Goal: Task Accomplishment & Management: Manage account settings

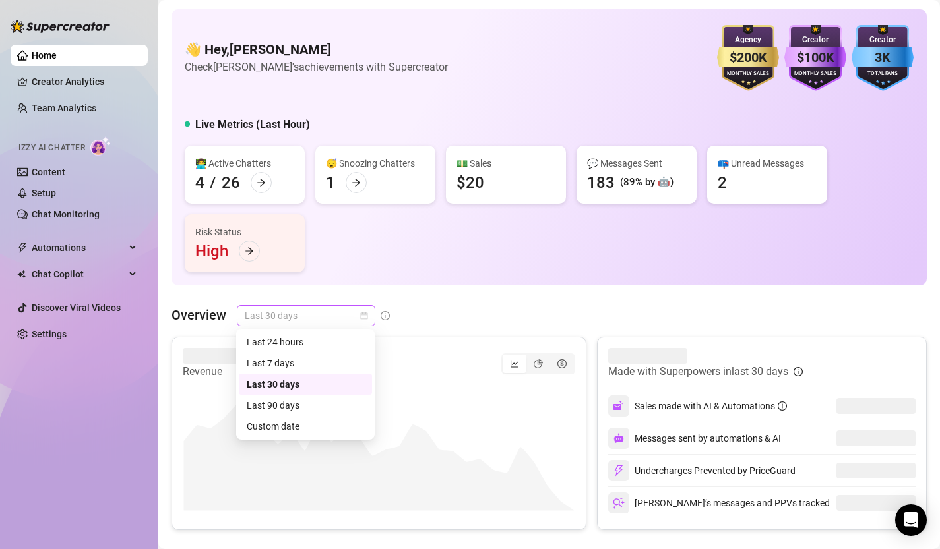
click at [369, 315] on div "Last 30 days" at bounding box center [306, 315] width 138 height 21
click at [321, 427] on div "Custom date" at bounding box center [305, 426] width 117 height 15
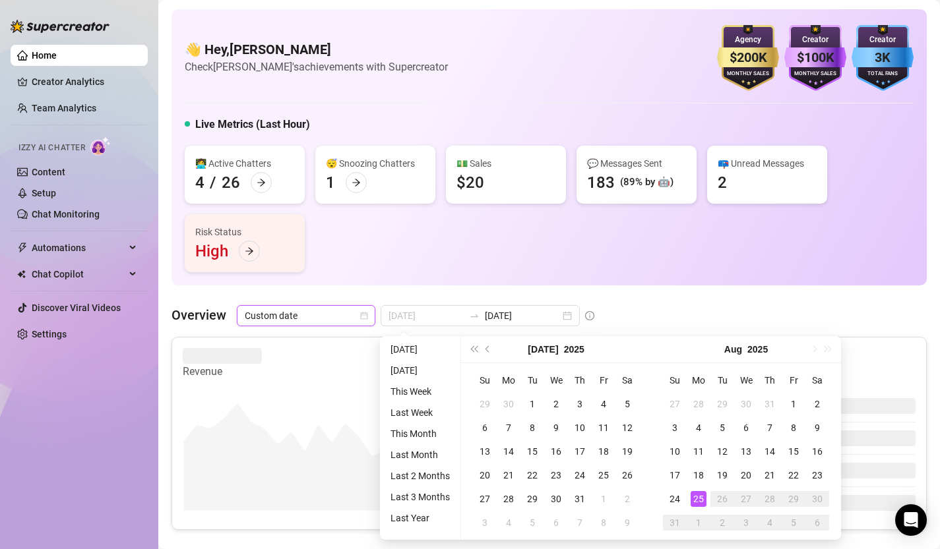
click at [701, 500] on div "25" at bounding box center [698, 499] width 16 height 16
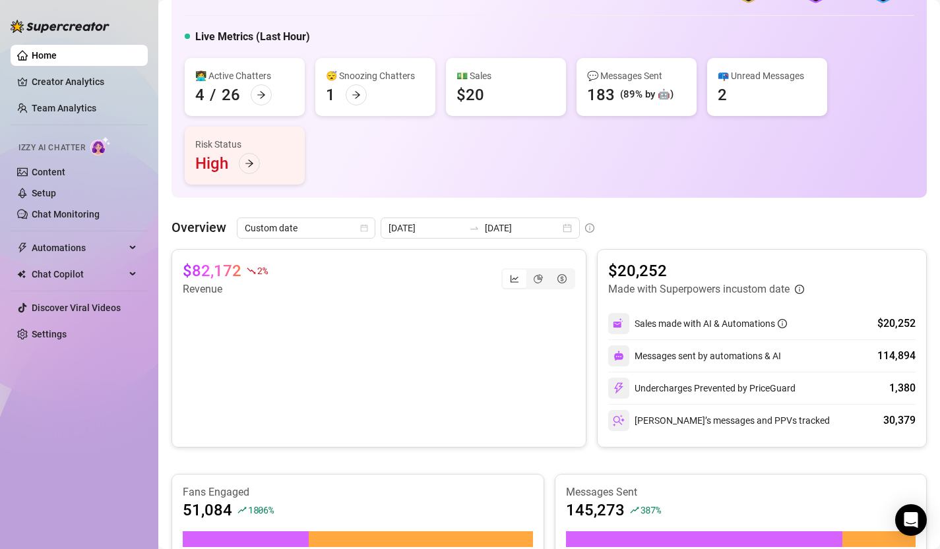
scroll to position [54, 0]
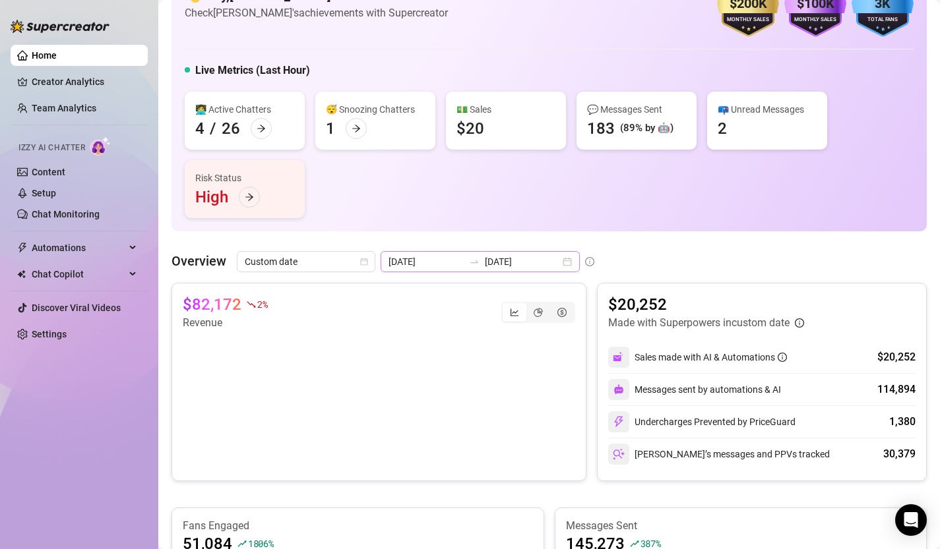
click at [534, 258] on div "2025-07-26 2025-08-25" at bounding box center [479, 261] width 199 height 21
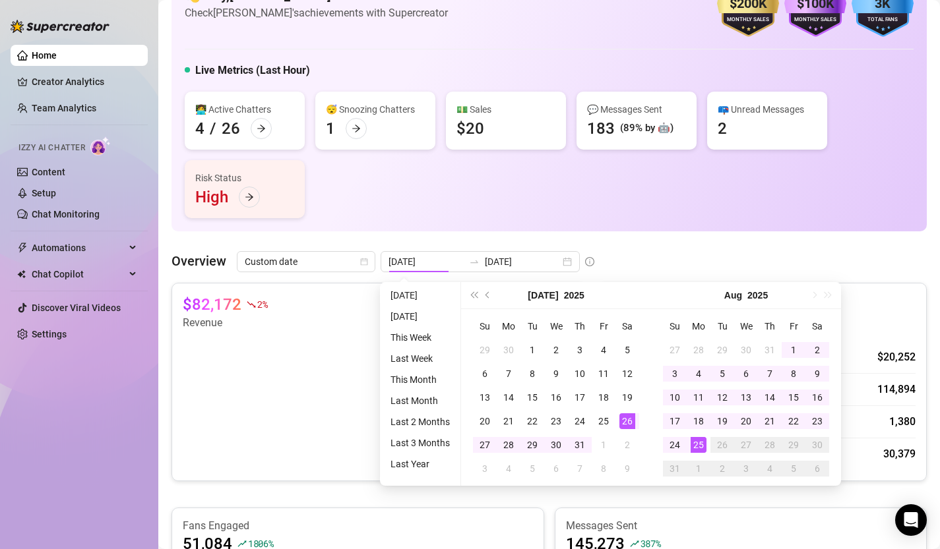
click at [586, 211] on div "👩‍💻 Active Chatters 4 / 26 😴 Snoozing Chatters 1 💵 Sales $20 💬 Messages Sent 18…" at bounding box center [549, 155] width 729 height 127
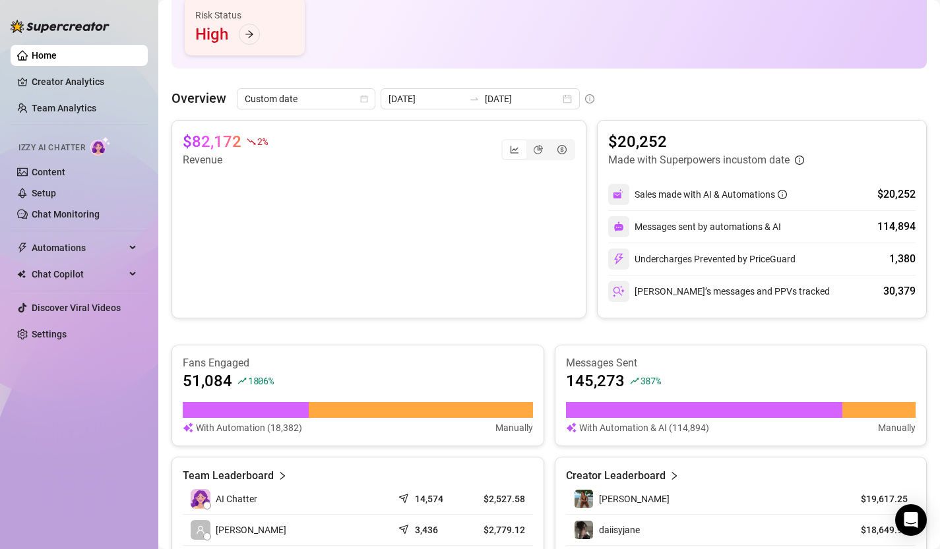
scroll to position [207, 0]
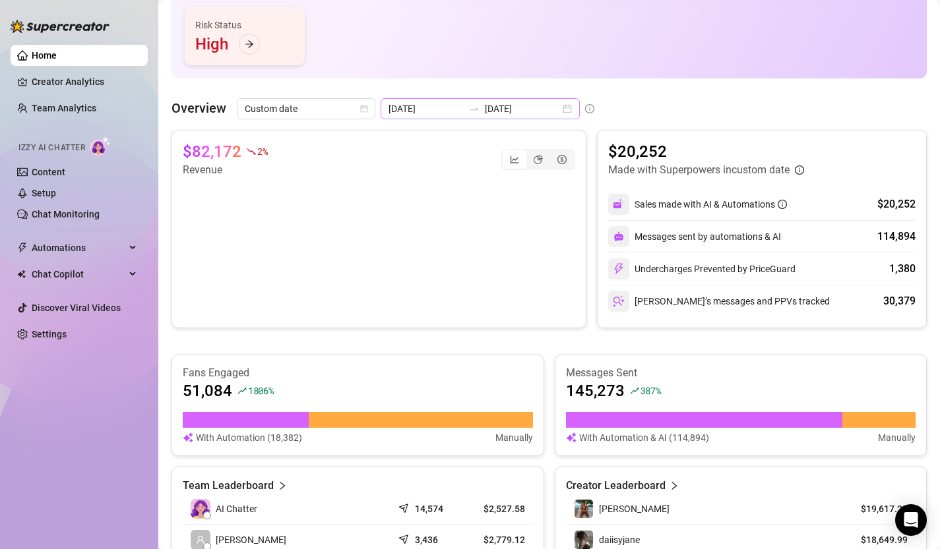
click at [537, 111] on div "2025-07-26 2025-08-25" at bounding box center [479, 108] width 199 height 21
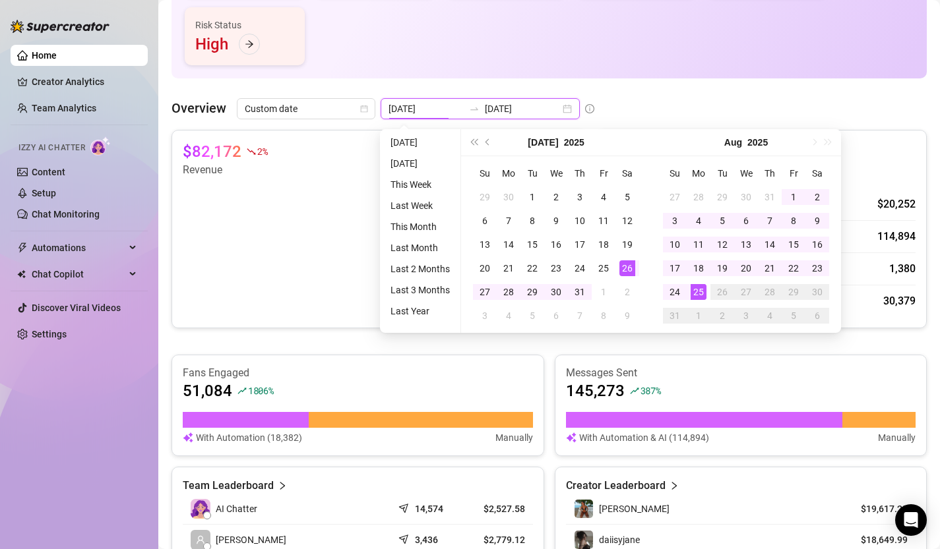
type input "2025-08-25"
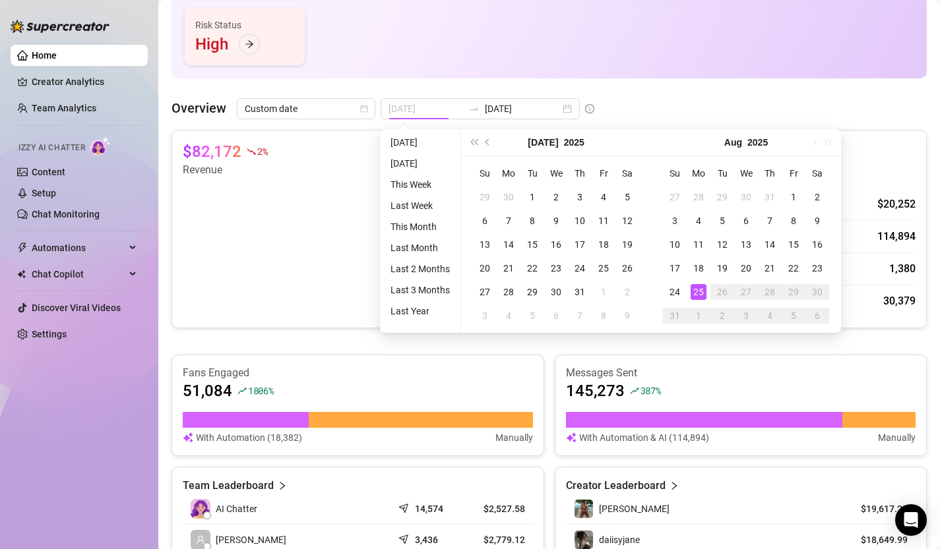
click at [697, 293] on div "25" at bounding box center [698, 292] width 16 height 16
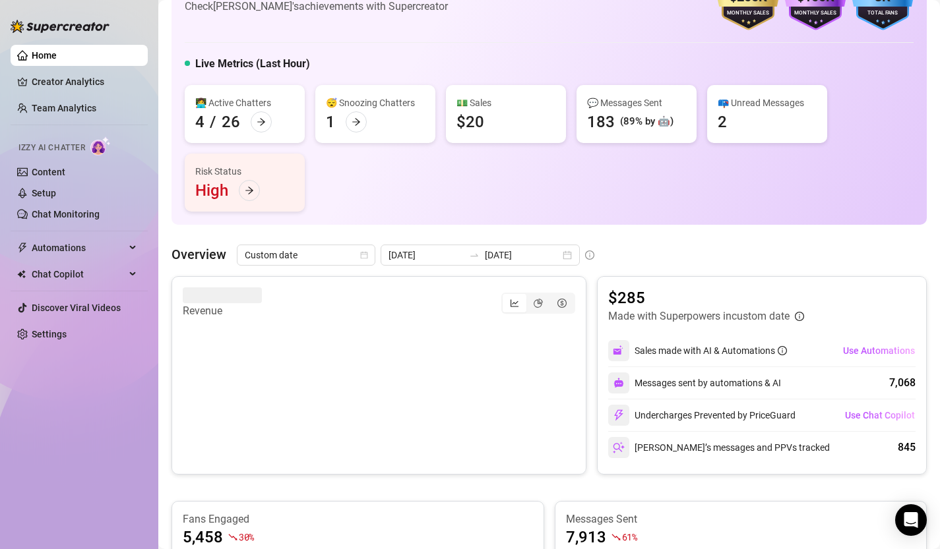
scroll to position [52, 0]
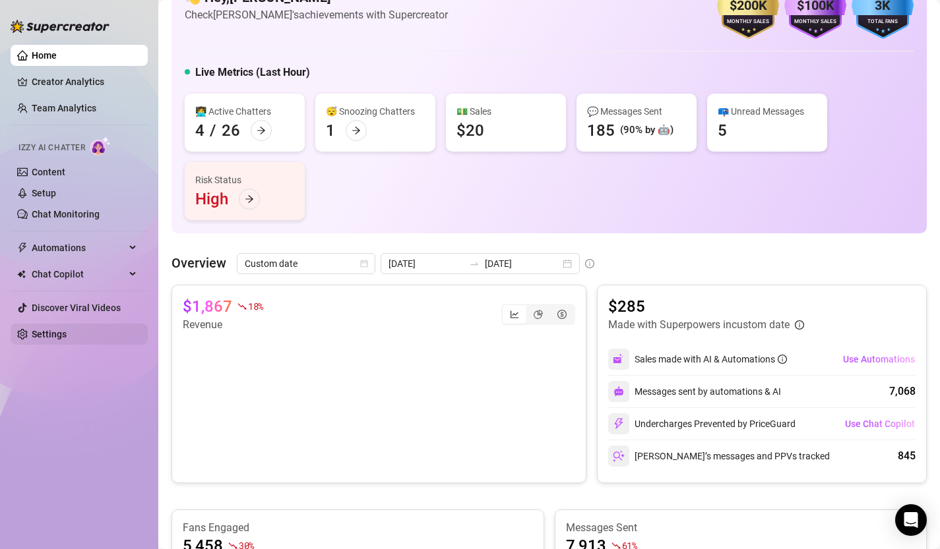
click at [50, 335] on link "Settings" at bounding box center [49, 334] width 35 height 11
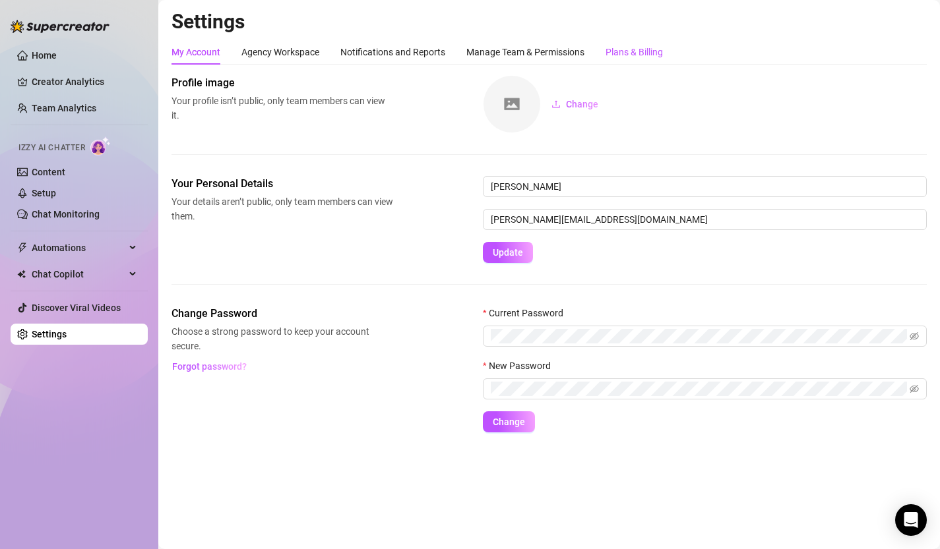
click at [644, 51] on div "Plans & Billing" at bounding box center [633, 52] width 57 height 15
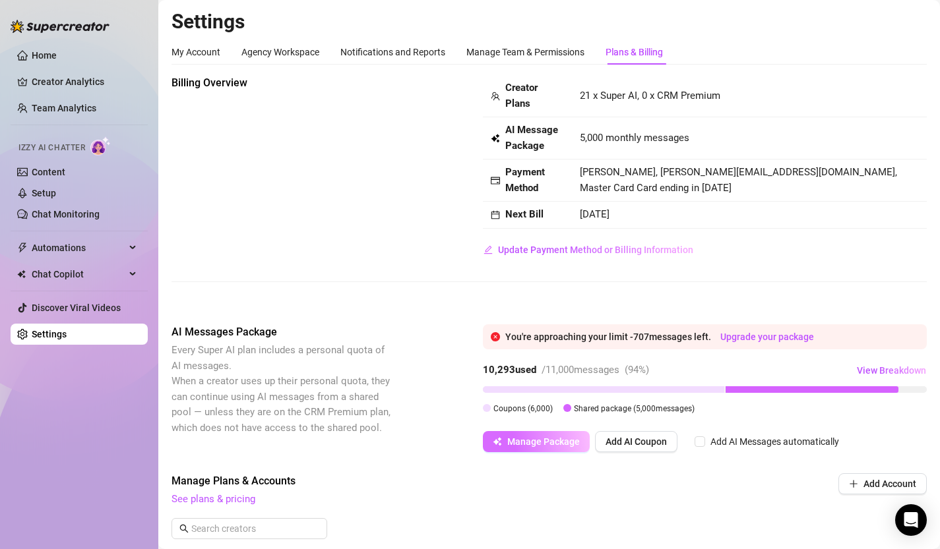
click at [524, 448] on button "Manage Package" at bounding box center [536, 441] width 107 height 21
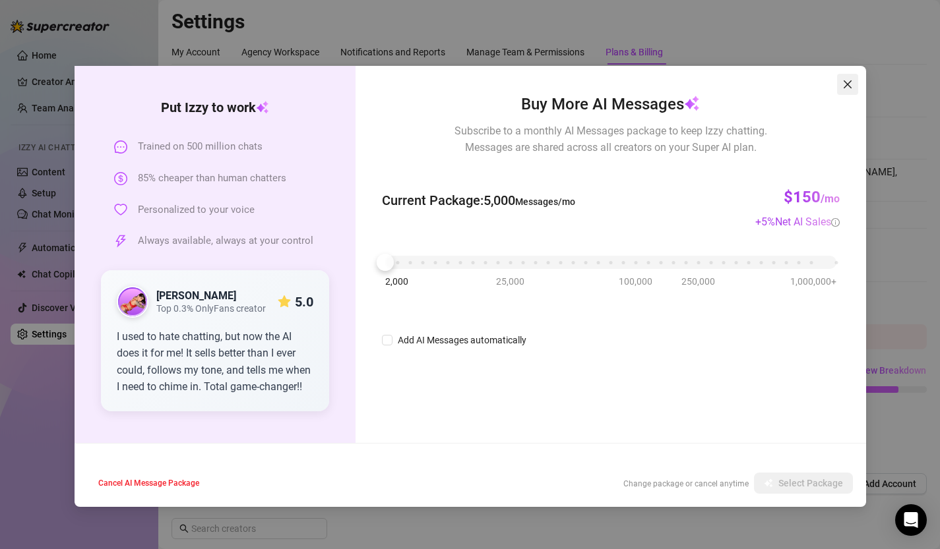
click at [849, 81] on icon "close" at bounding box center [847, 84] width 8 height 8
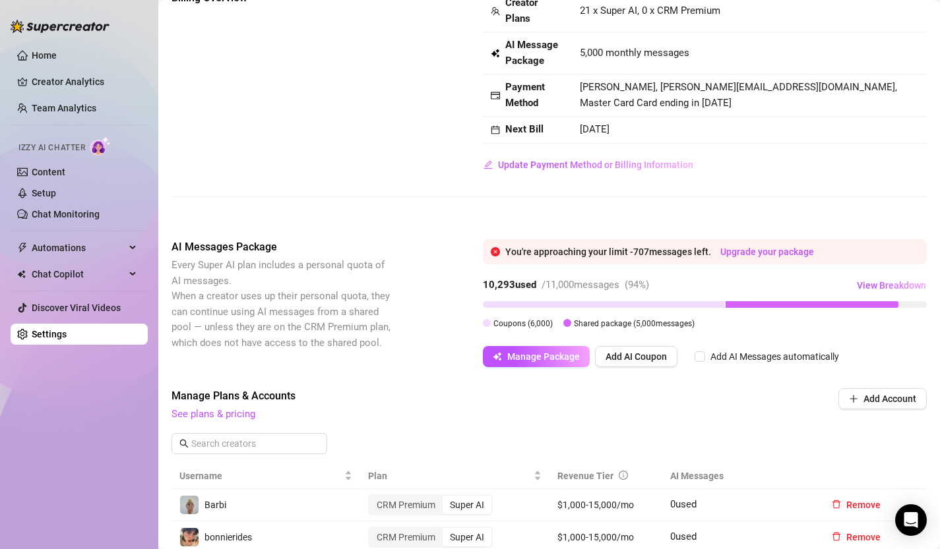
scroll to position [84, 0]
click at [237, 417] on link "See plans & pricing" at bounding box center [213, 415] width 84 height 12
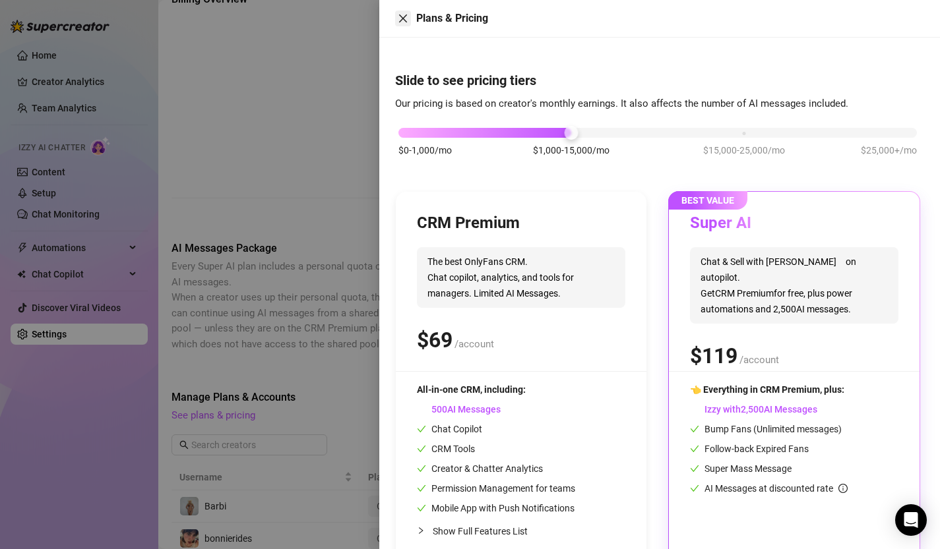
click at [398, 24] on button "Close" at bounding box center [403, 19] width 16 height 16
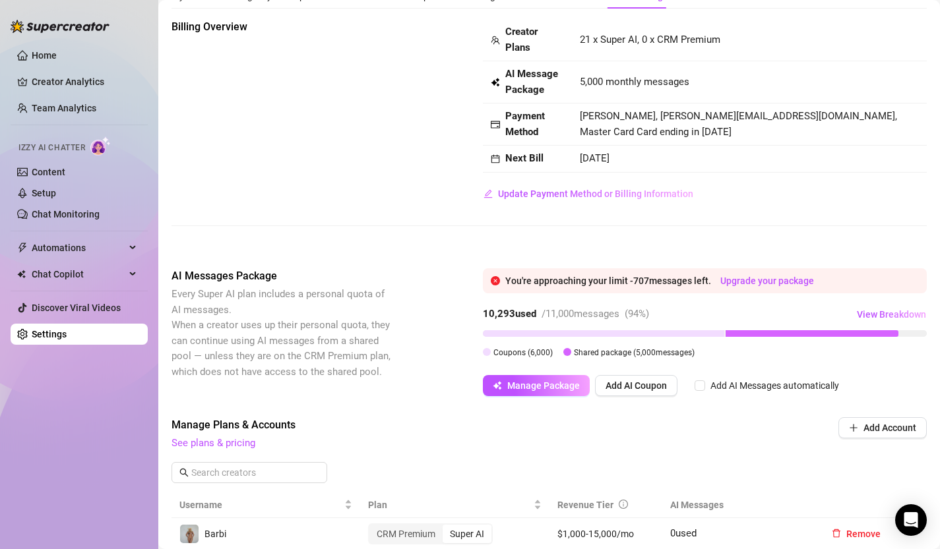
scroll to position [55, 0]
click at [868, 314] on span "View Breakdown" at bounding box center [890, 315] width 69 height 11
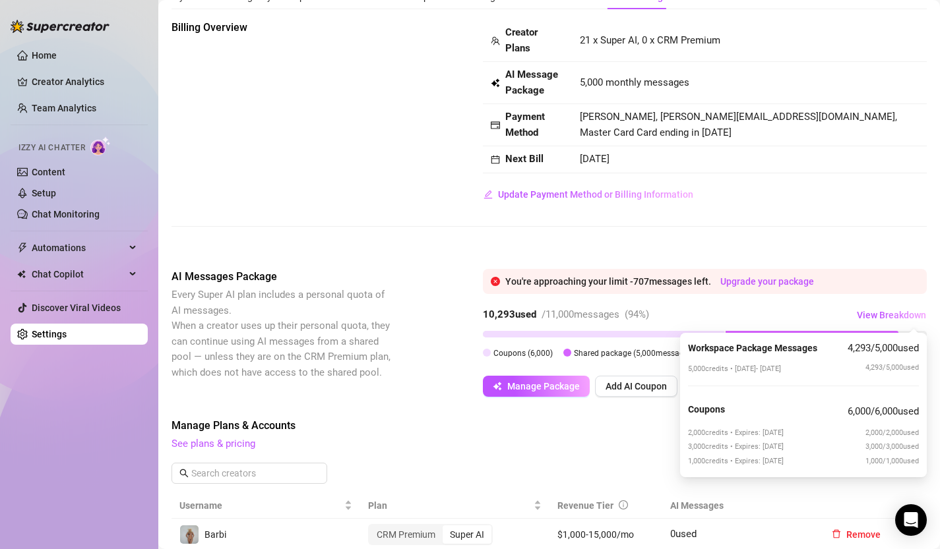
click at [871, 233] on div "Billing Overview Creator Plans 21 x Super AI, 0 x CRM Premium AI Message Packag…" at bounding box center [548, 134] width 755 height 228
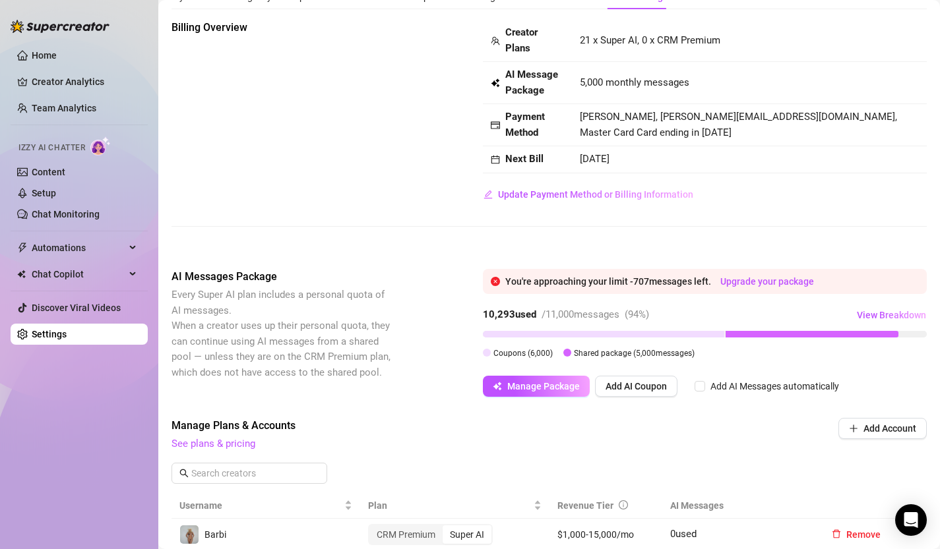
scroll to position [152, 0]
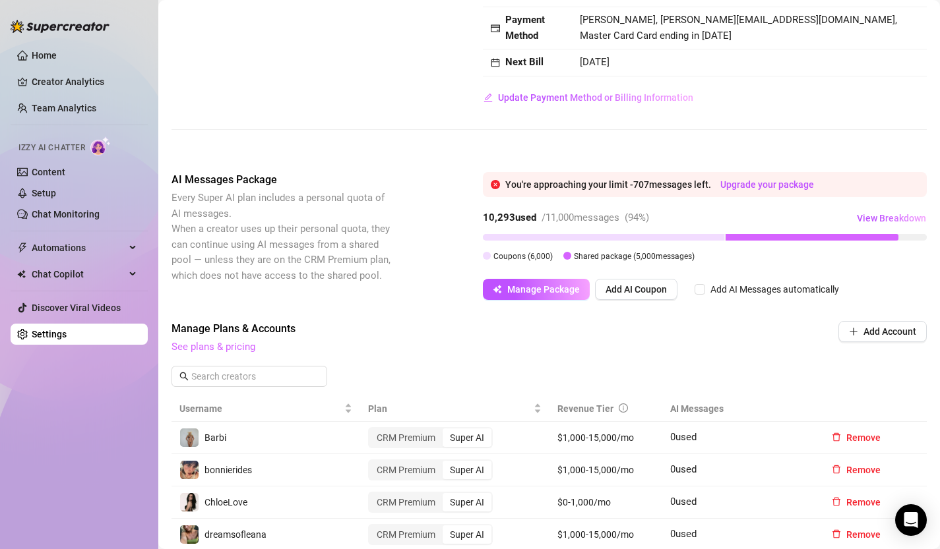
click at [209, 345] on link "See plans & pricing" at bounding box center [213, 347] width 84 height 12
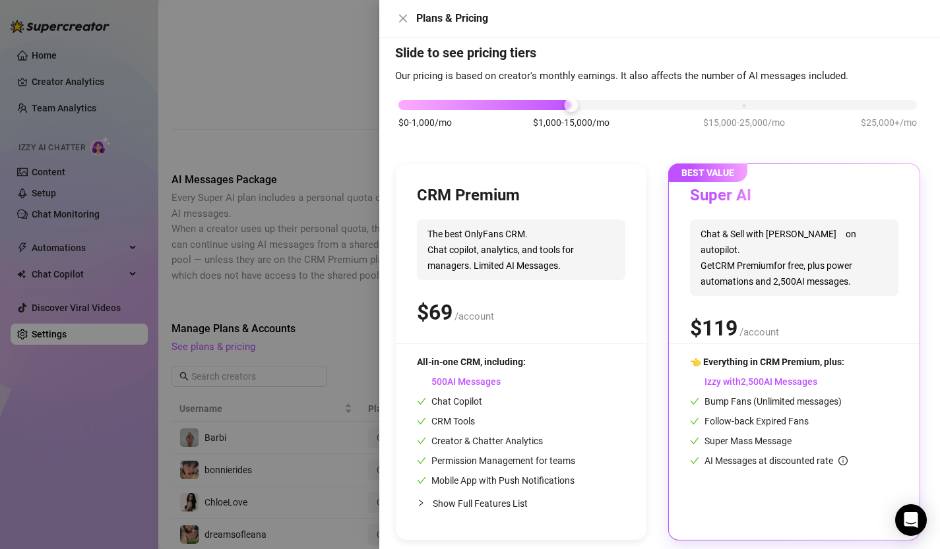
scroll to position [29, 0]
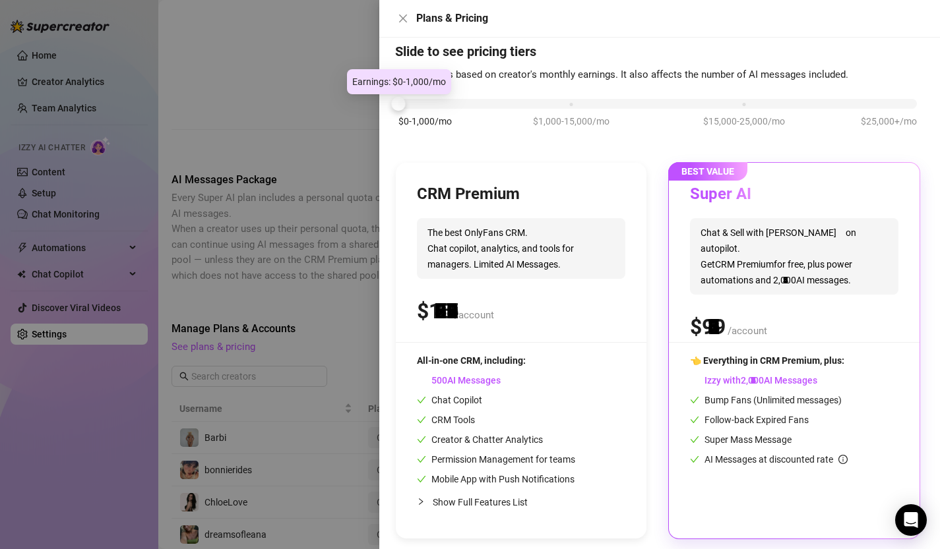
drag, startPoint x: 562, startPoint y: 105, endPoint x: 437, endPoint y: 104, distance: 124.6
click at [437, 104] on div "$0-1,000/mo $1,000-15,000/mo $15,000-25,000/mo $25,000+/mo" at bounding box center [657, 100] width 518 height 8
drag, startPoint x: 400, startPoint y: 108, endPoint x: 496, endPoint y: 108, distance: 96.3
click at [496, 104] on div "$0-1,000/mo $1,000-15,000/mo $15,000-25,000/mo $25,000+/mo" at bounding box center [657, 100] width 518 height 8
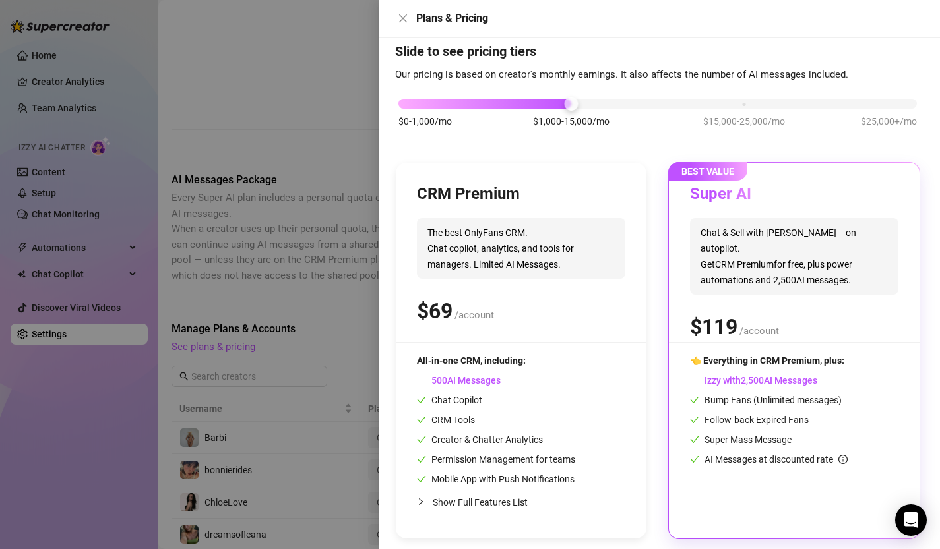
click at [336, 110] on div at bounding box center [470, 274] width 940 height 549
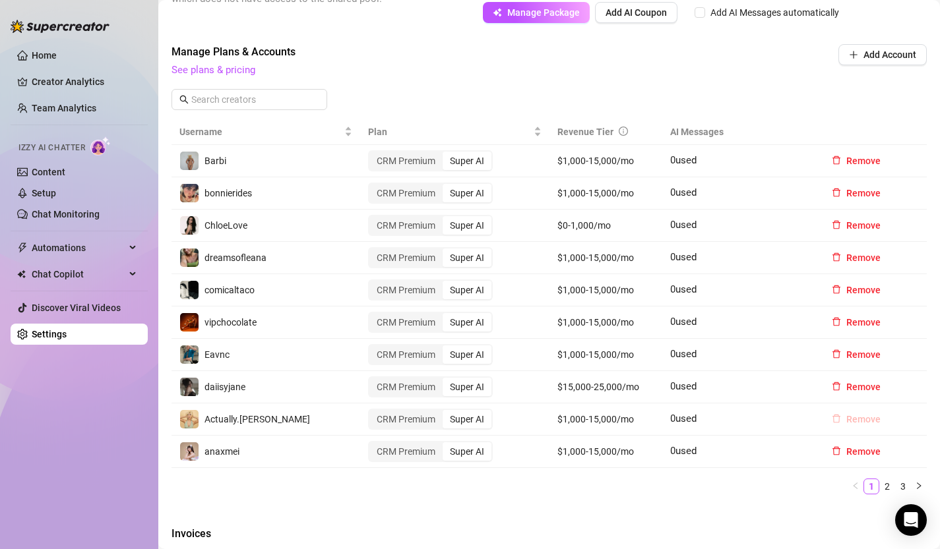
scroll to position [442, 0]
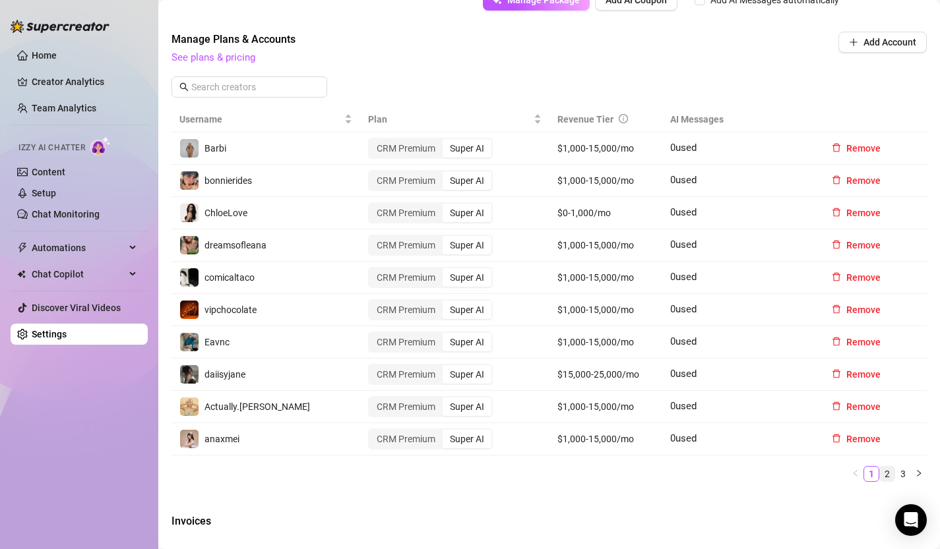
click at [885, 471] on link "2" at bounding box center [887, 474] width 15 height 15
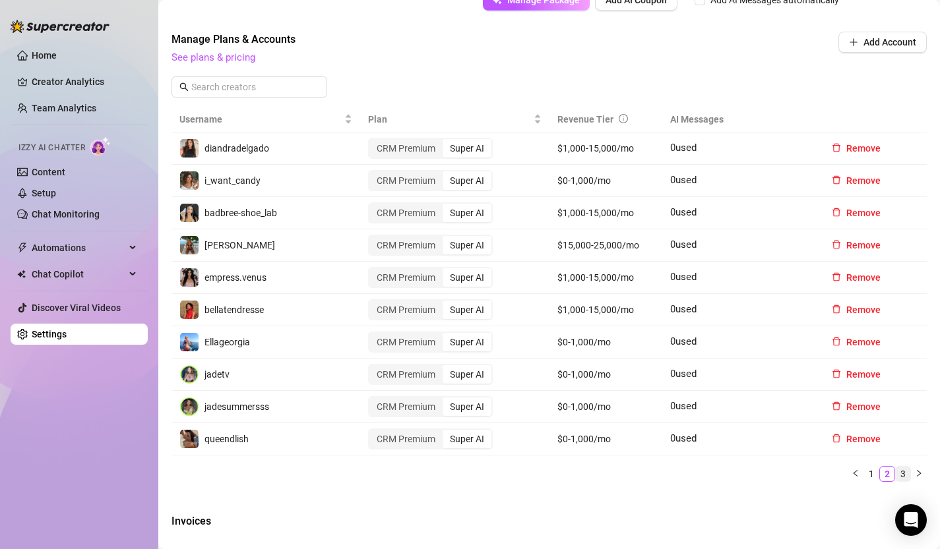
click at [904, 475] on link "3" at bounding box center [902, 474] width 15 height 15
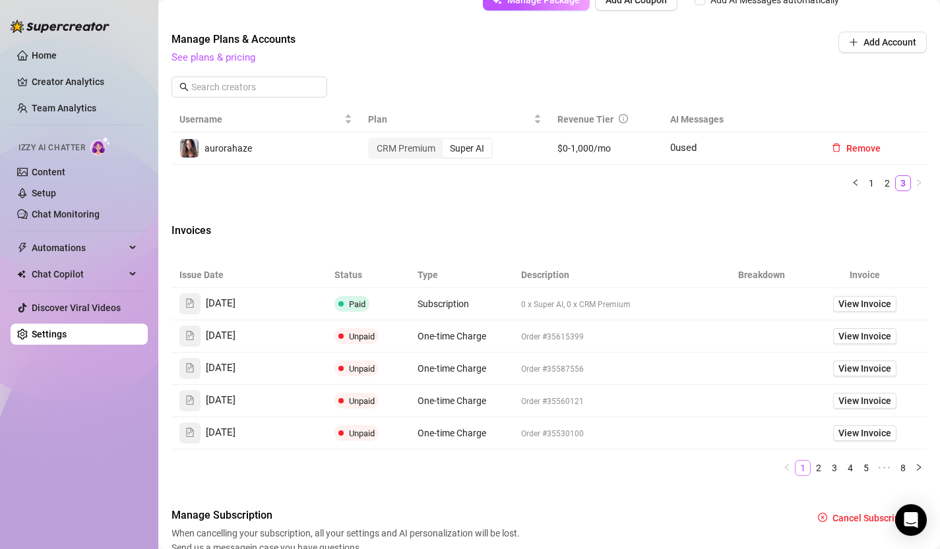
scroll to position [476, 0]
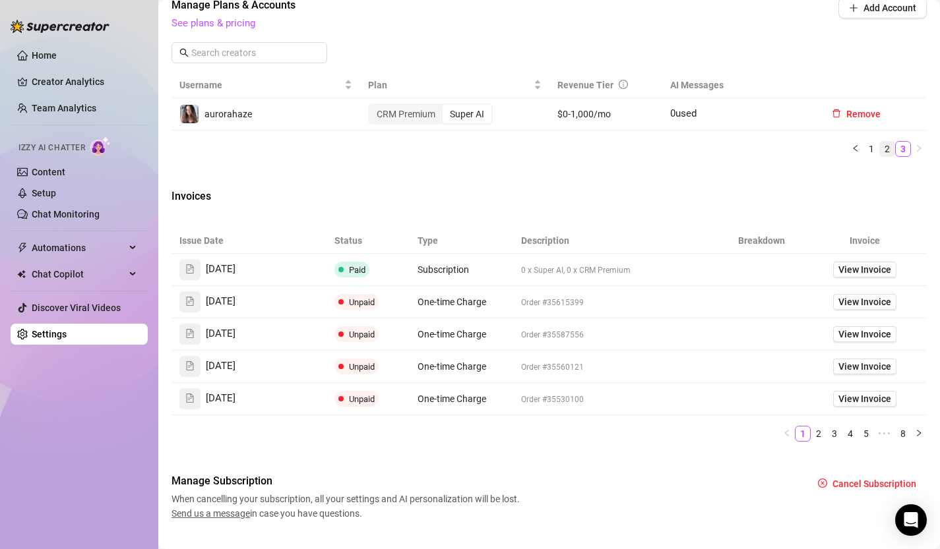
click at [881, 143] on link "2" at bounding box center [887, 149] width 15 height 15
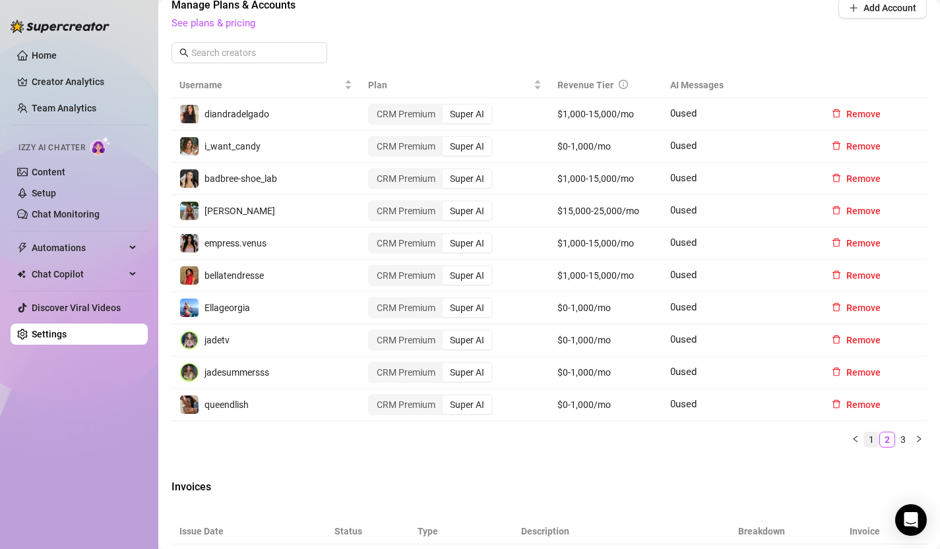
click at [869, 438] on link "1" at bounding box center [871, 440] width 15 height 15
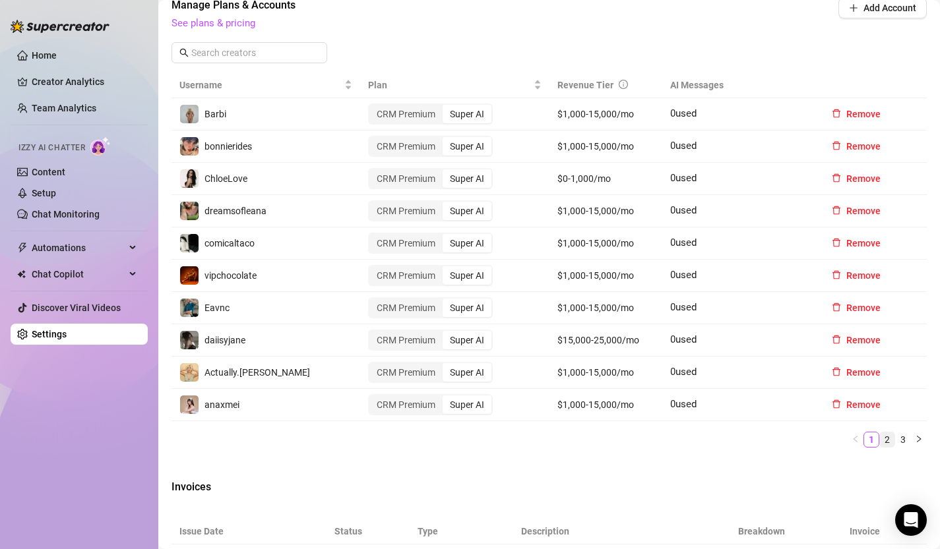
click at [886, 440] on link "2" at bounding box center [887, 440] width 15 height 15
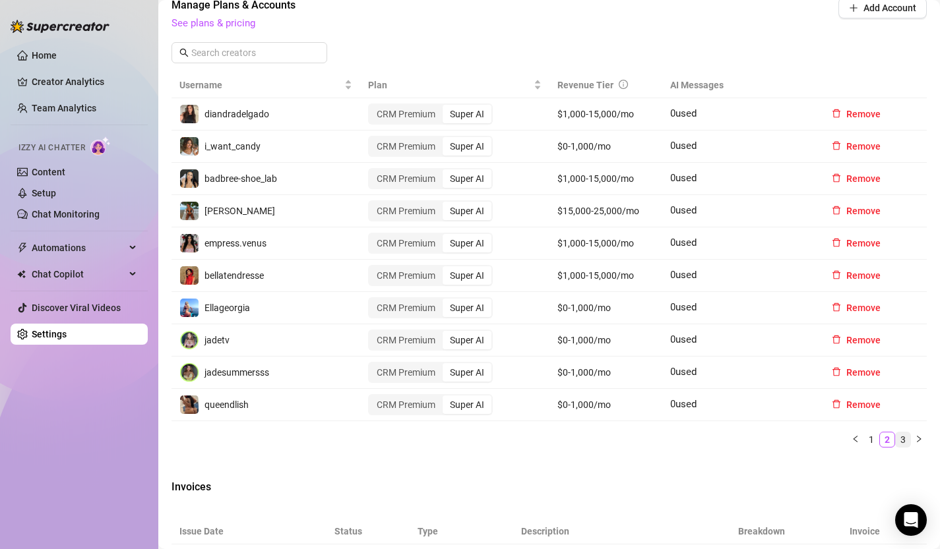
click at [902, 438] on link "3" at bounding box center [902, 440] width 15 height 15
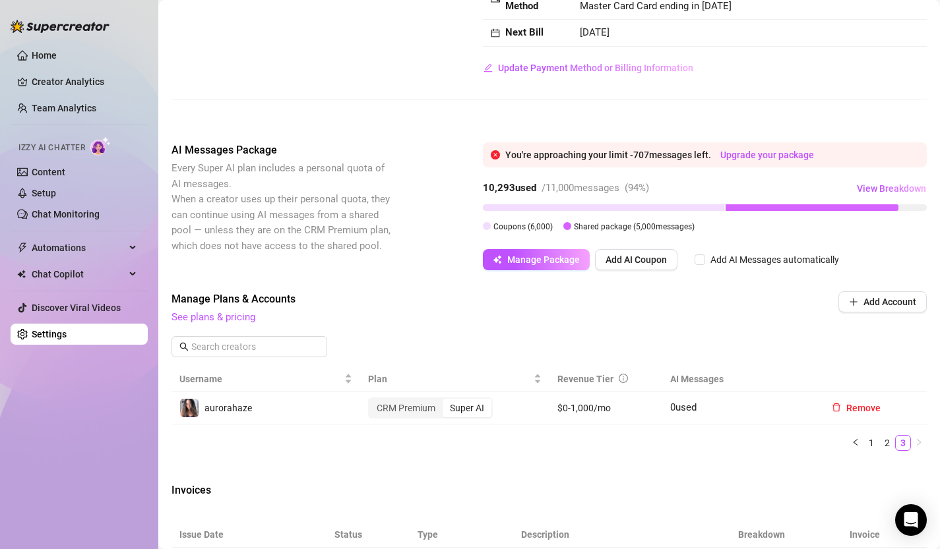
scroll to position [183, 0]
click at [216, 320] on link "See plans & pricing" at bounding box center [213, 317] width 84 height 12
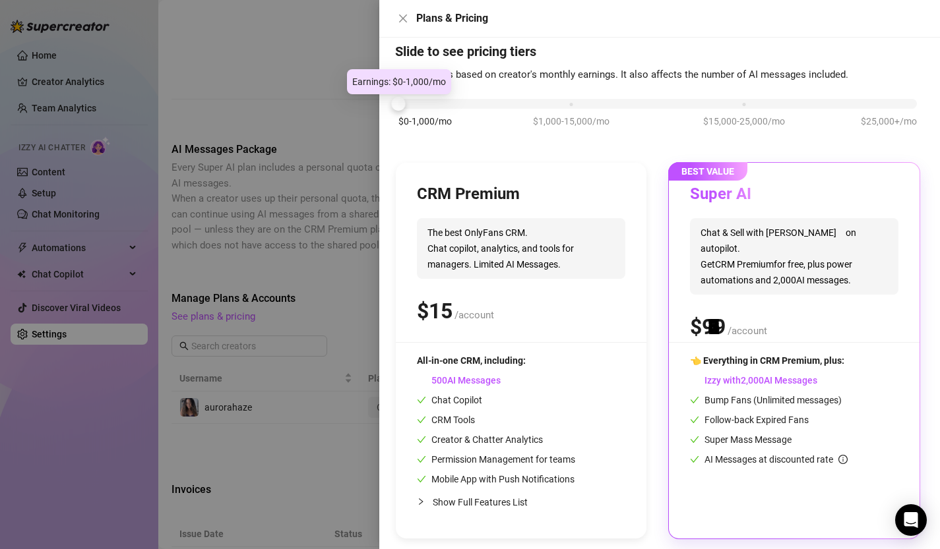
drag, startPoint x: 566, startPoint y: 103, endPoint x: 422, endPoint y: 112, distance: 144.0
click at [422, 112] on div "$0-1,000/mo $1,000-15,000/mo $15,000-25,000/mo $25,000+/mo" at bounding box center [657, 119] width 525 height 75
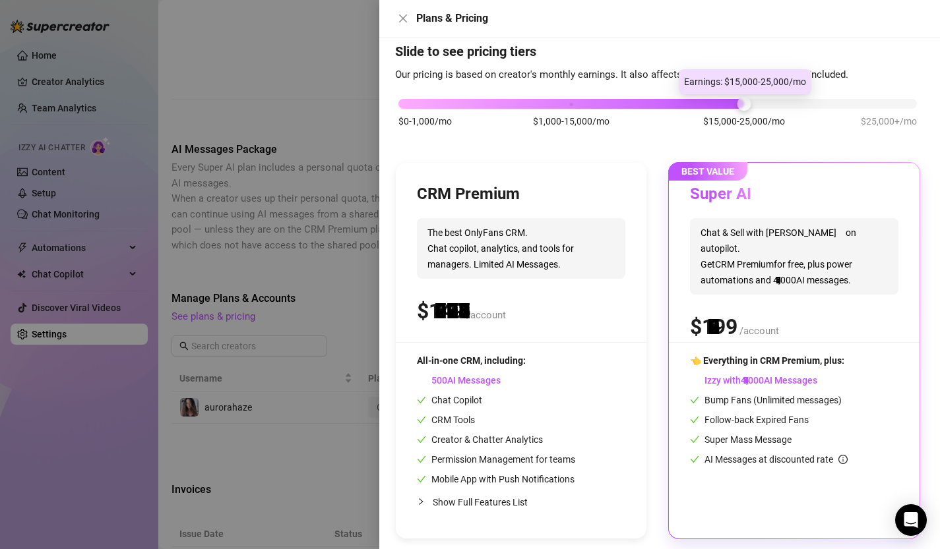
click at [732, 102] on div "$0-1,000/mo $1,000-15,000/mo $15,000-25,000/mo $25,000+/mo" at bounding box center [657, 100] width 518 height 8
click at [398, 20] on icon "close" at bounding box center [403, 18] width 11 height 11
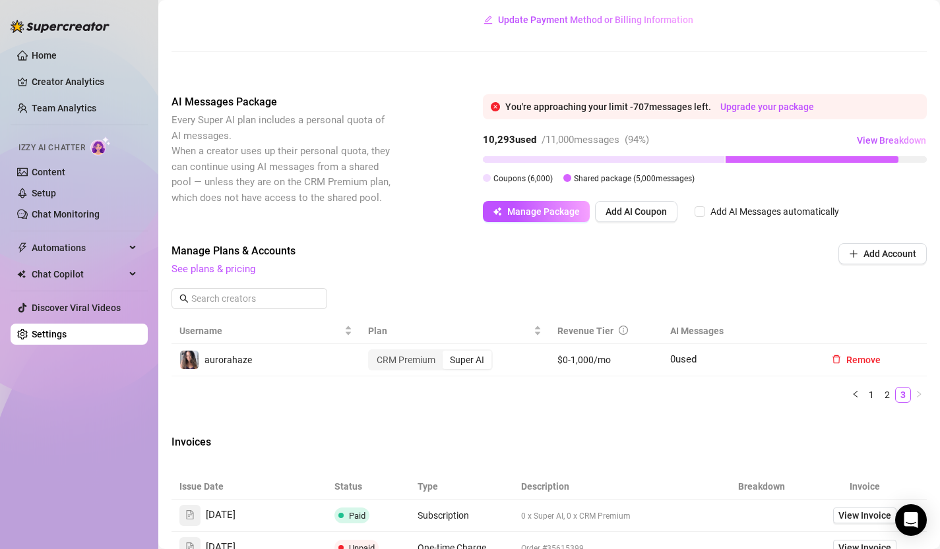
scroll to position [260, 0]
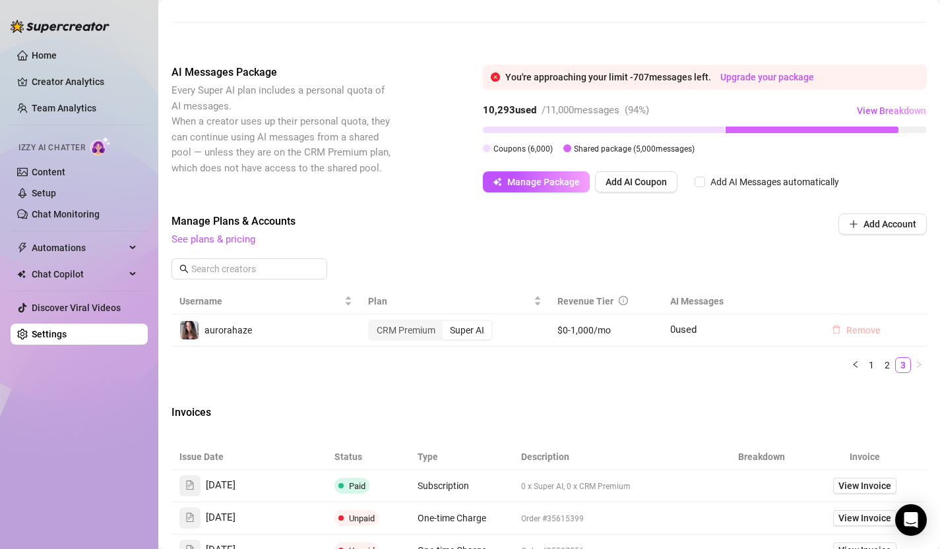
click at [858, 328] on span "Remove" at bounding box center [863, 330] width 34 height 11
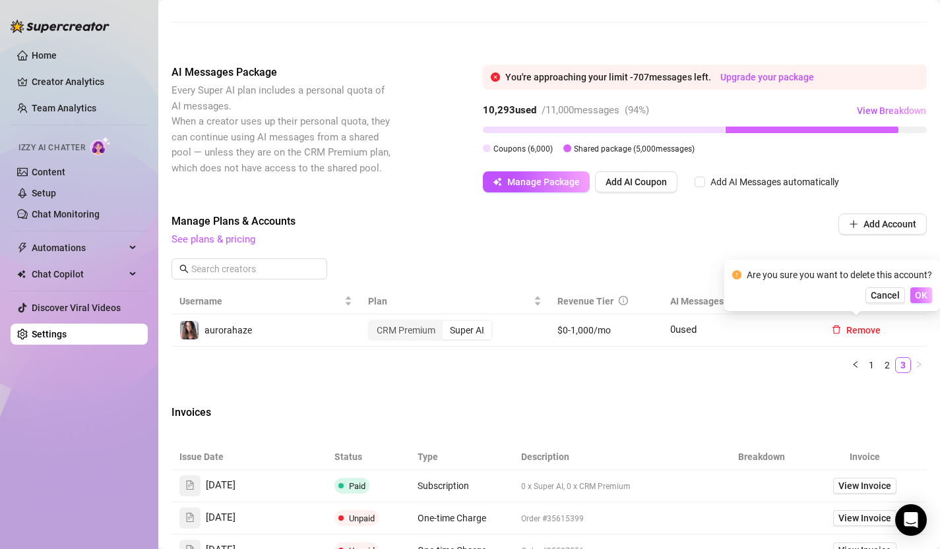
click at [918, 293] on span "OK" at bounding box center [920, 295] width 13 height 11
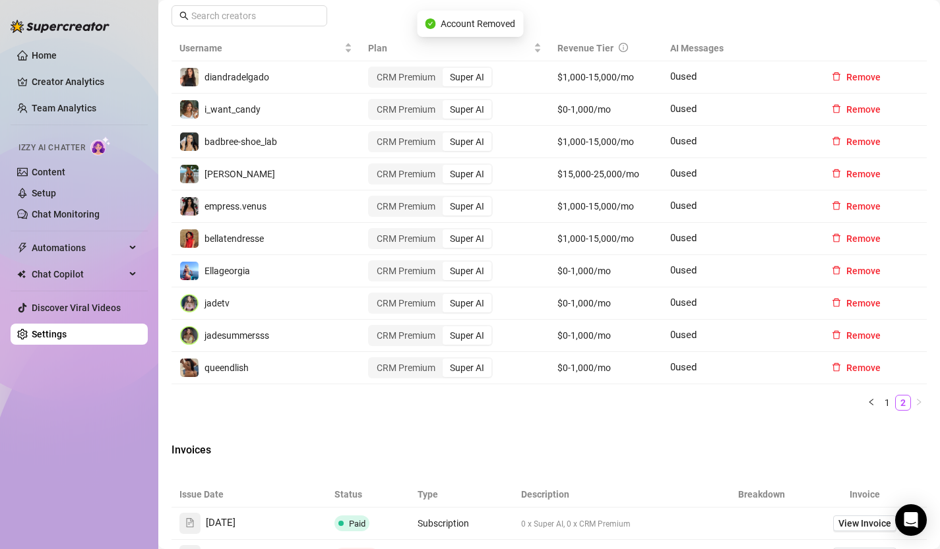
scroll to position [518, 0]
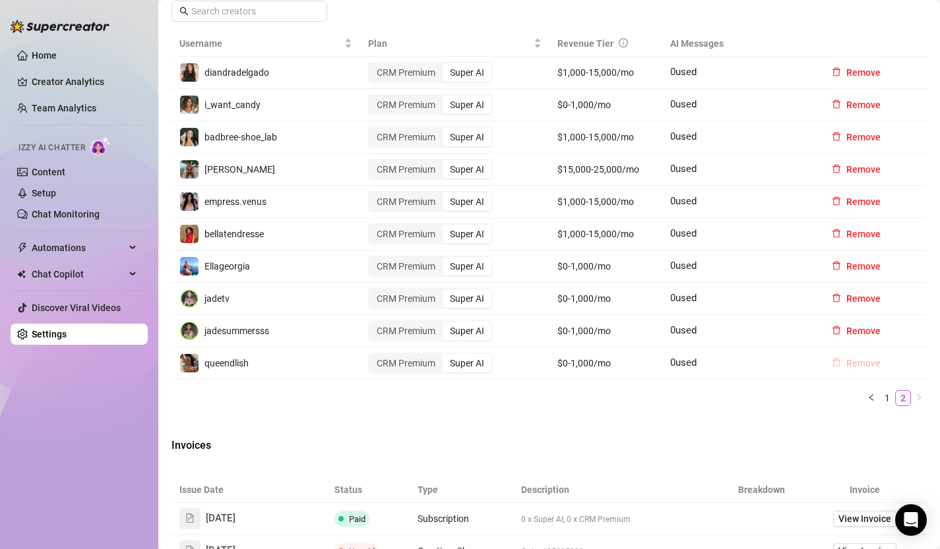
click at [852, 360] on span "Remove" at bounding box center [863, 363] width 34 height 11
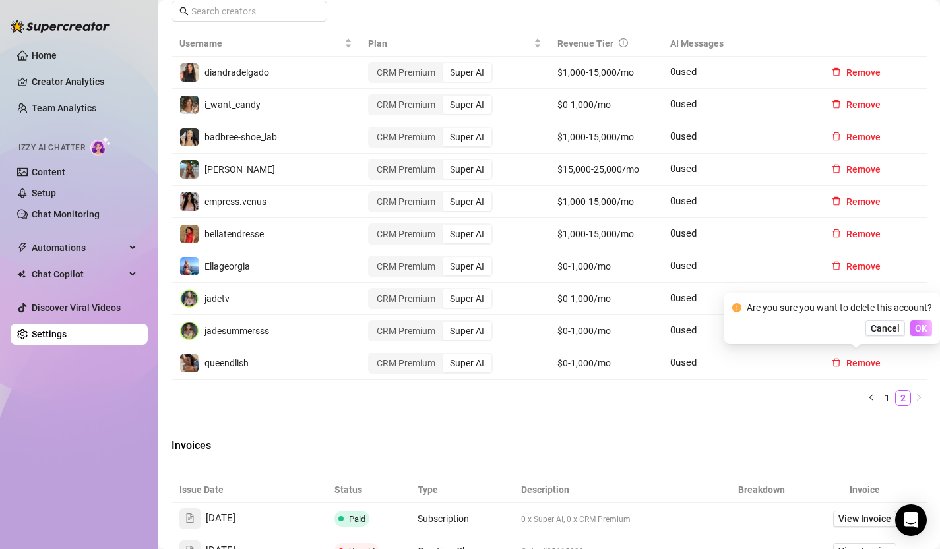
click at [921, 328] on span "OK" at bounding box center [920, 328] width 13 height 11
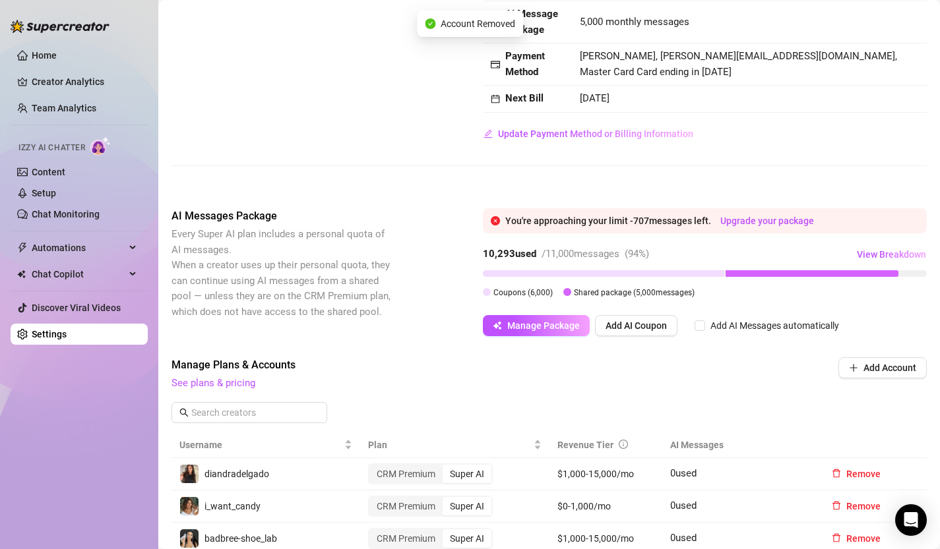
scroll to position [114, 0]
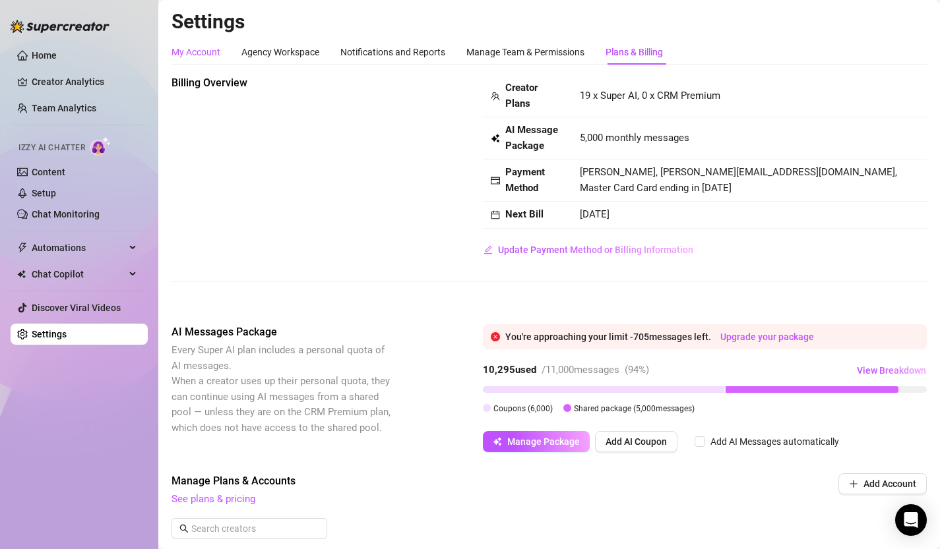
click at [204, 55] on div "My Account" at bounding box center [195, 52] width 49 height 15
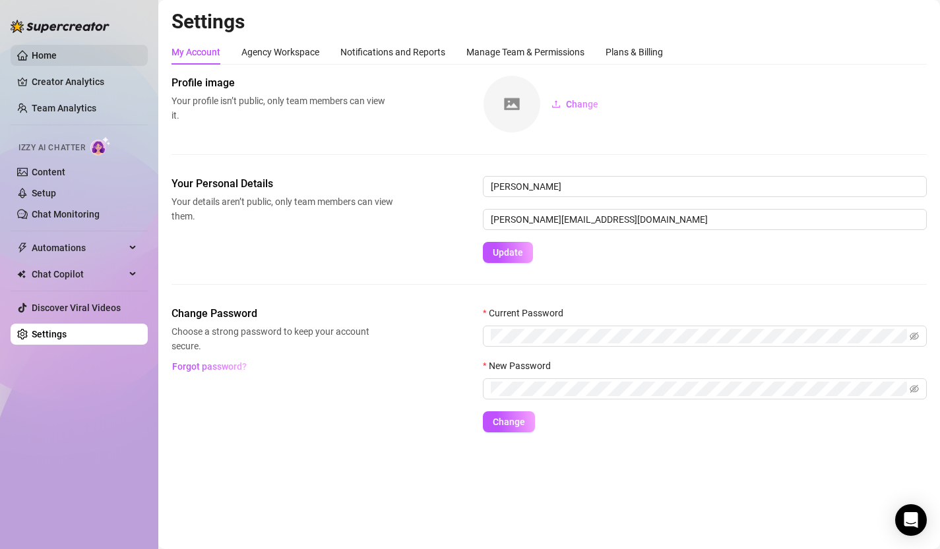
click at [57, 61] on link "Home" at bounding box center [44, 55] width 25 height 11
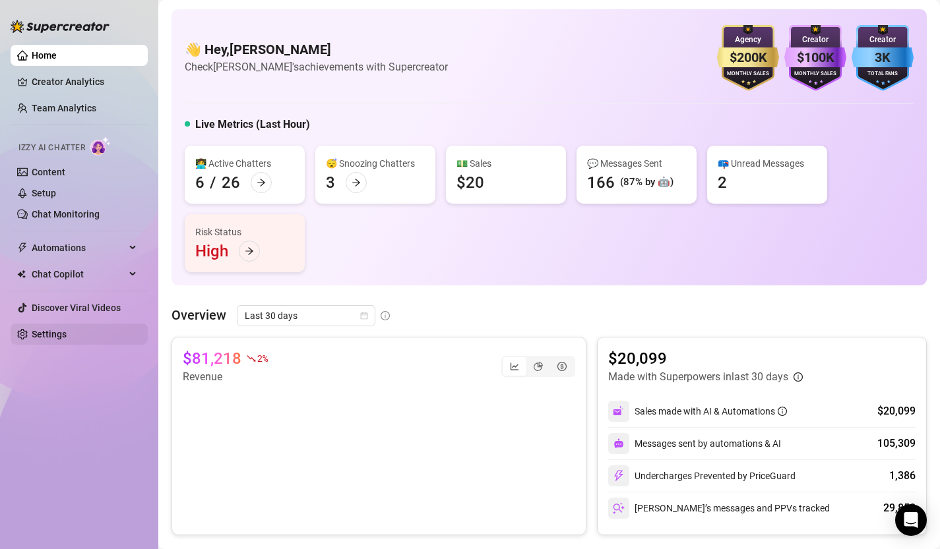
click at [67, 332] on link "Settings" at bounding box center [49, 334] width 35 height 11
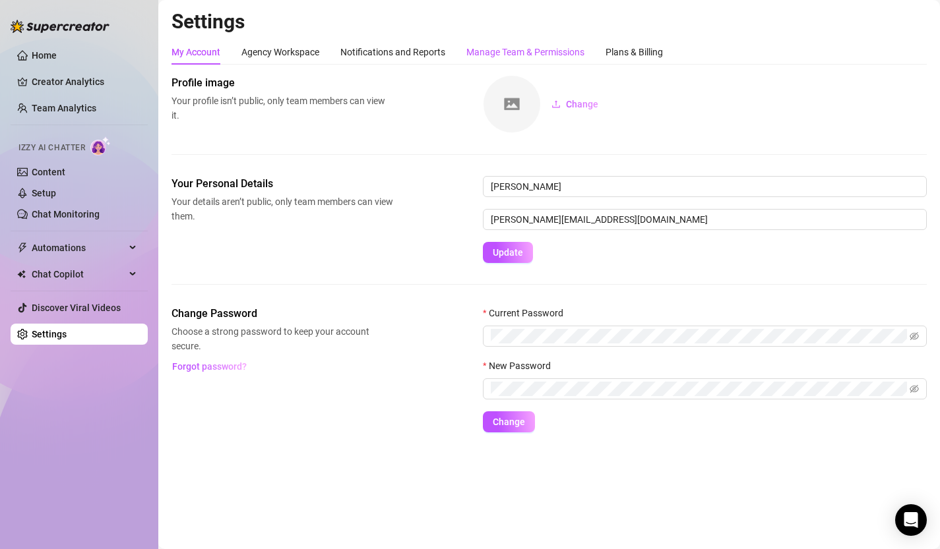
click at [551, 47] on div "Manage Team & Permissions" at bounding box center [525, 52] width 118 height 15
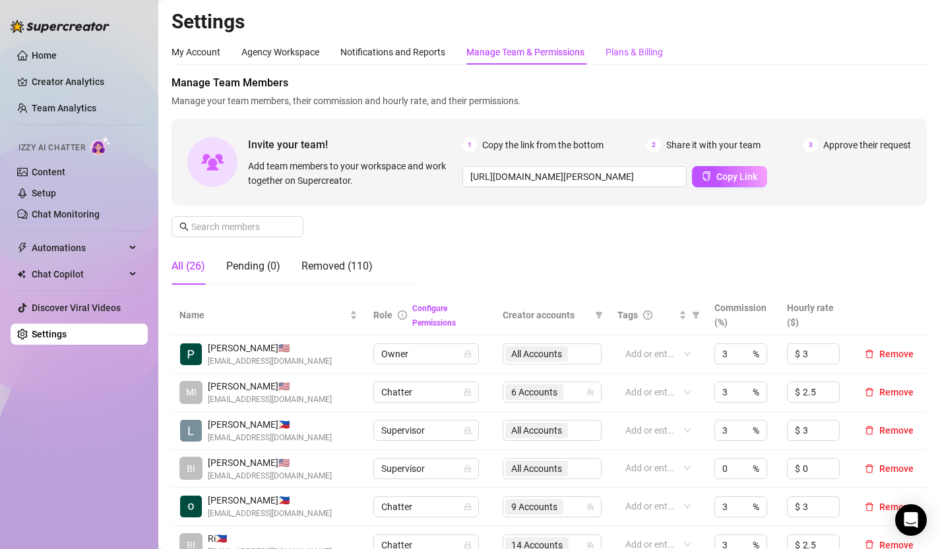
click at [629, 49] on div "Plans & Billing" at bounding box center [633, 52] width 57 height 15
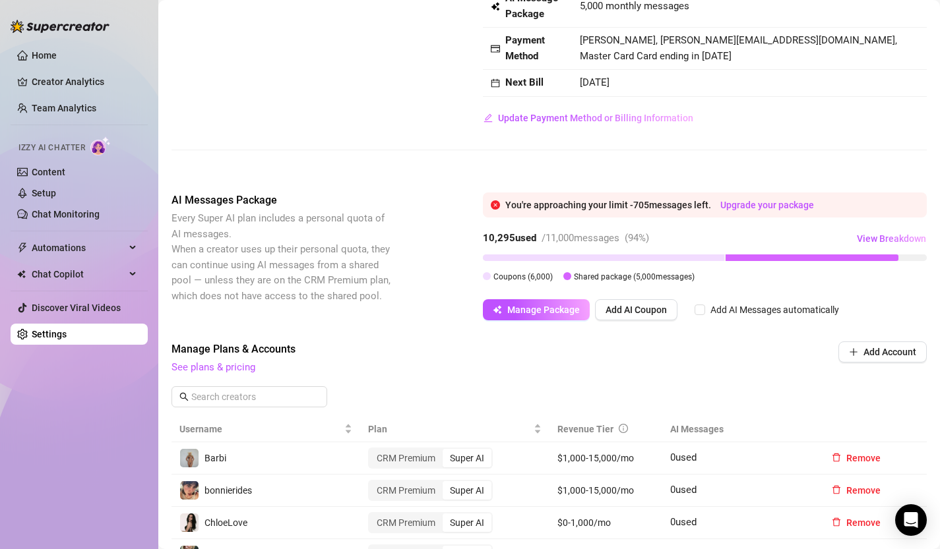
scroll to position [133, 0]
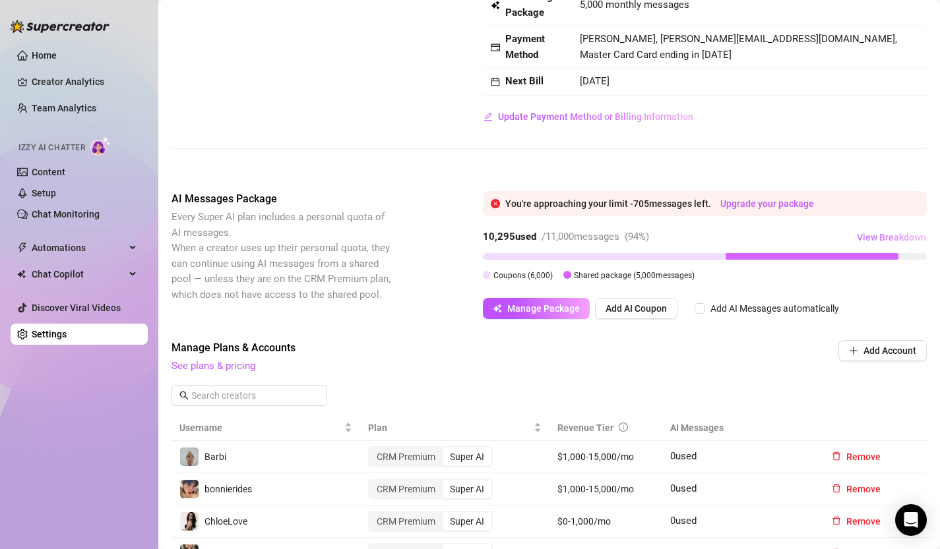
click at [895, 240] on span "View Breakdown" at bounding box center [890, 237] width 69 height 11
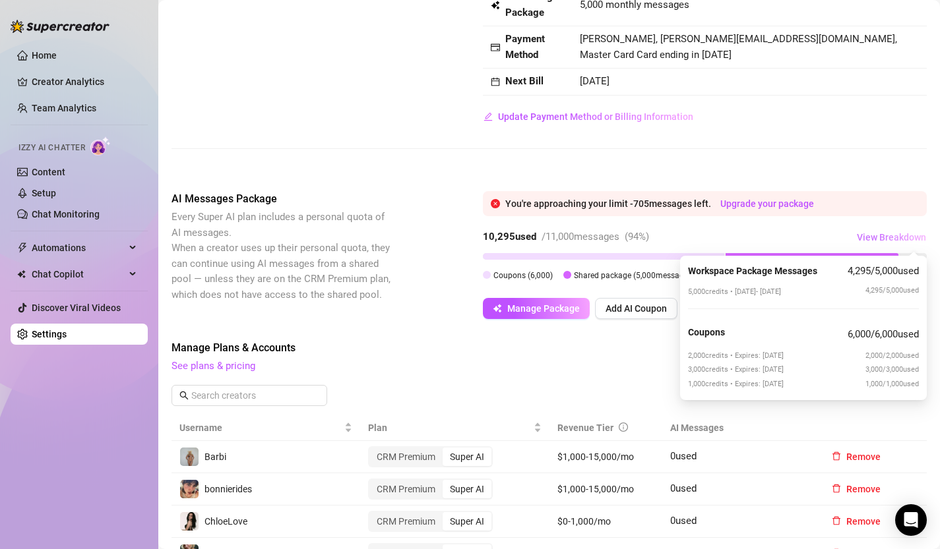
click at [893, 240] on span "View Breakdown" at bounding box center [890, 237] width 69 height 11
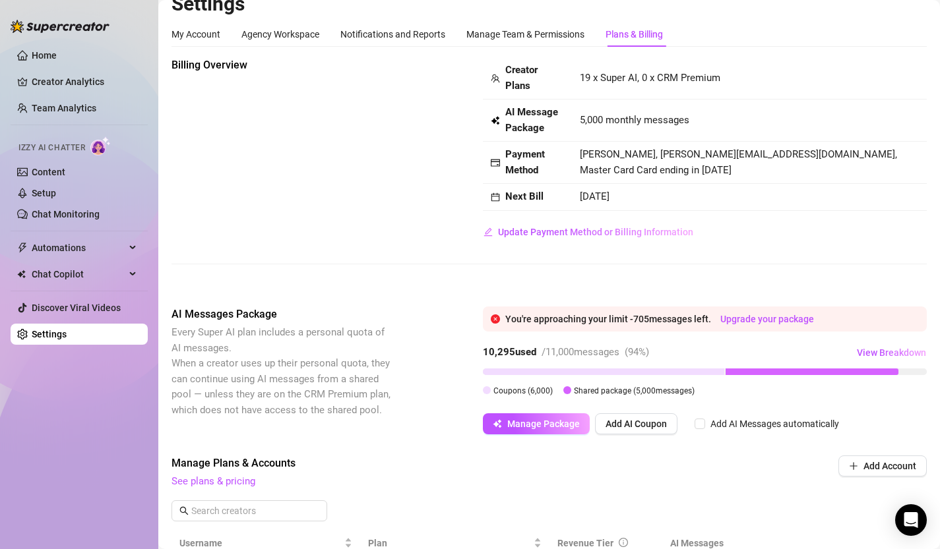
scroll to position [0, 0]
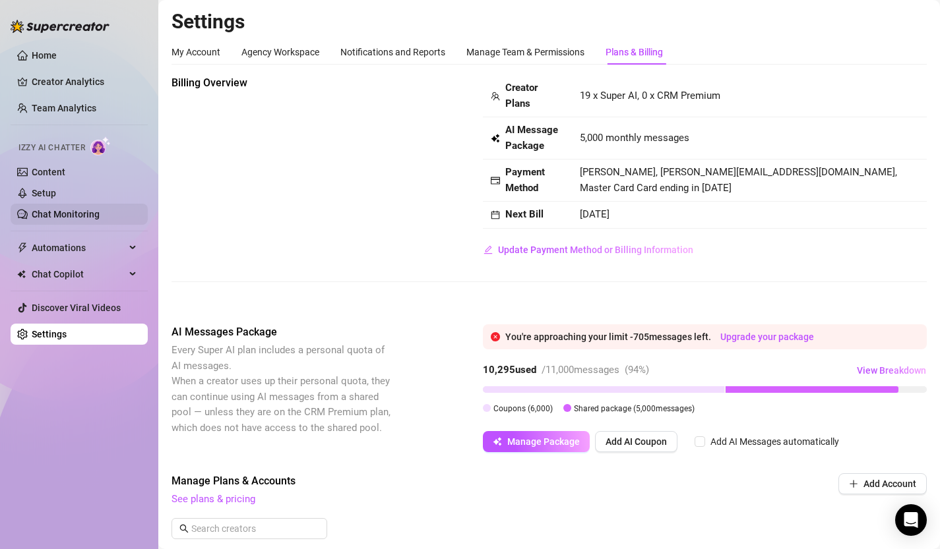
click at [60, 216] on link "Chat Monitoring" at bounding box center [66, 214] width 68 height 11
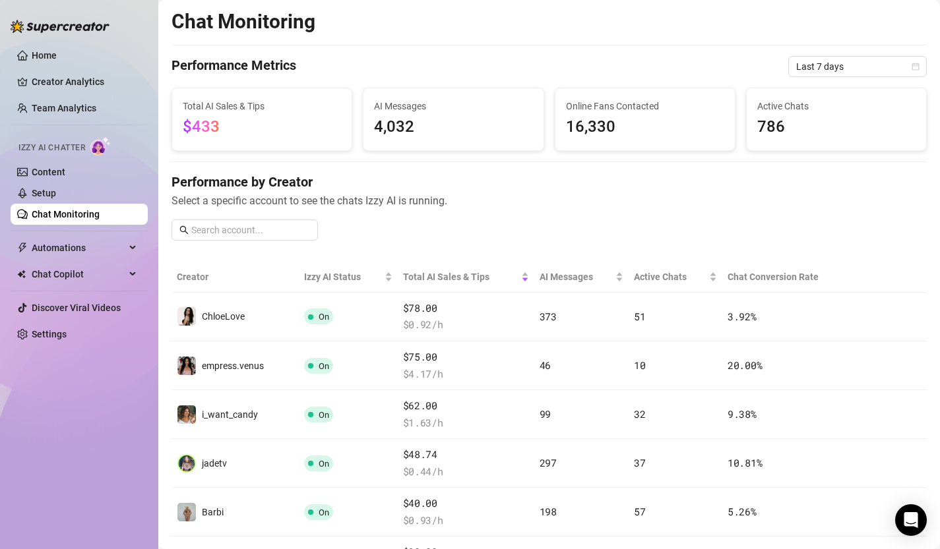
click at [914, 63] on icon "calendar" at bounding box center [915, 67] width 8 height 8
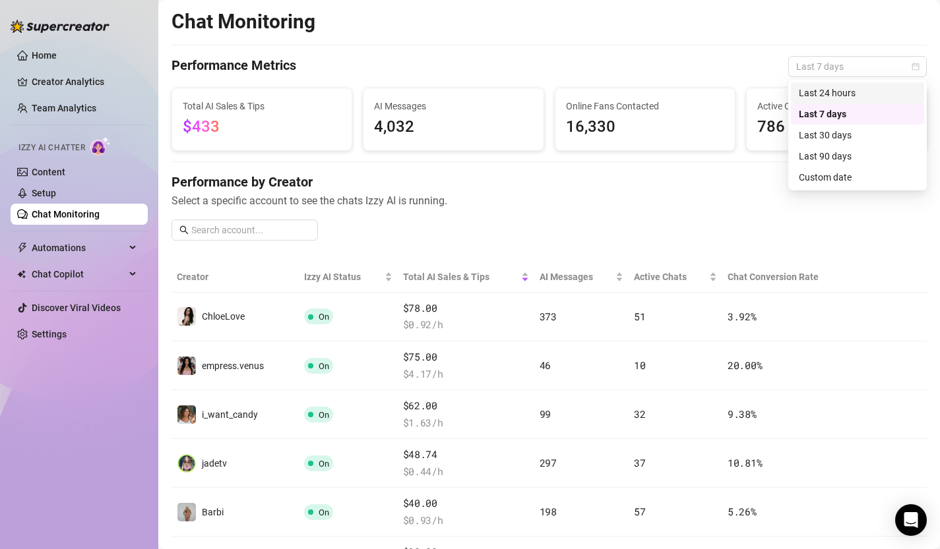
click at [855, 91] on div "Last 24 hours" at bounding box center [856, 93] width 117 height 15
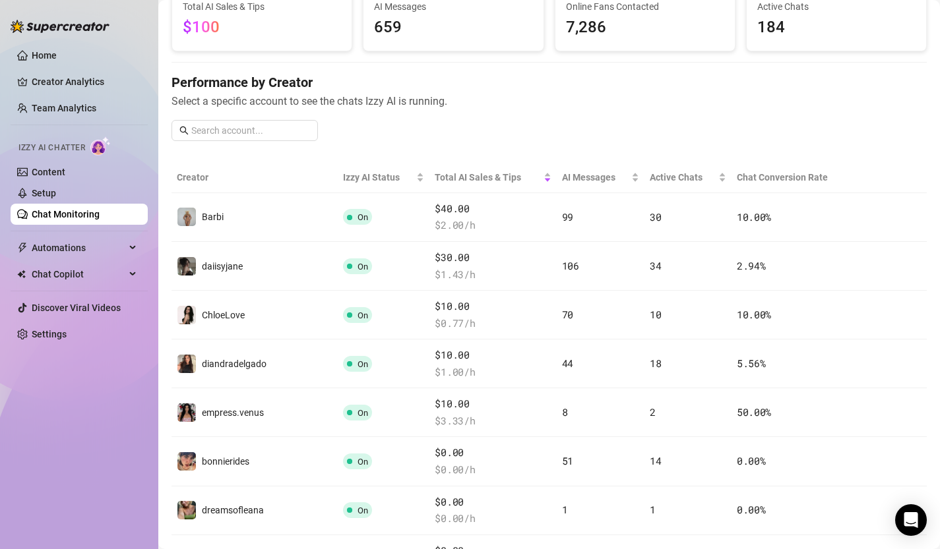
scroll to position [124, 0]
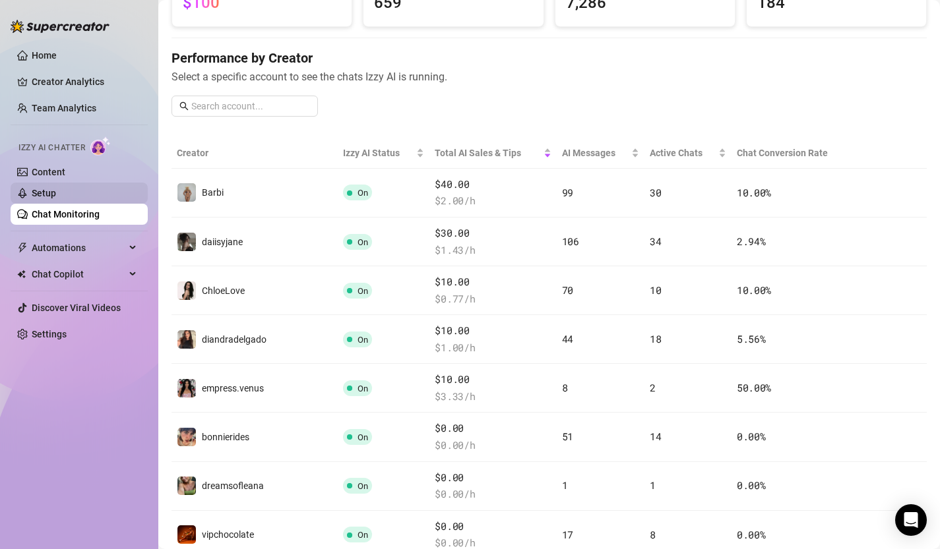
click at [56, 196] on link "Setup" at bounding box center [44, 193] width 24 height 11
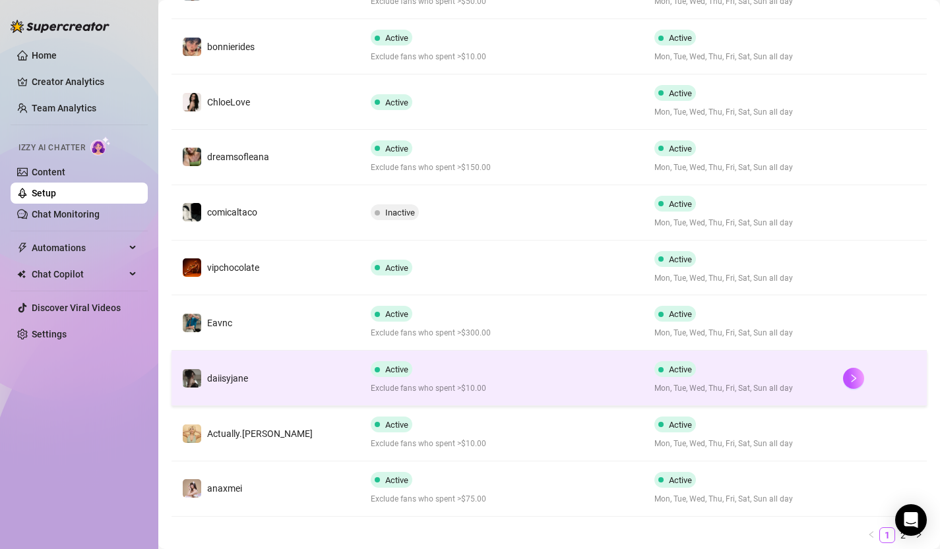
scroll to position [369, 0]
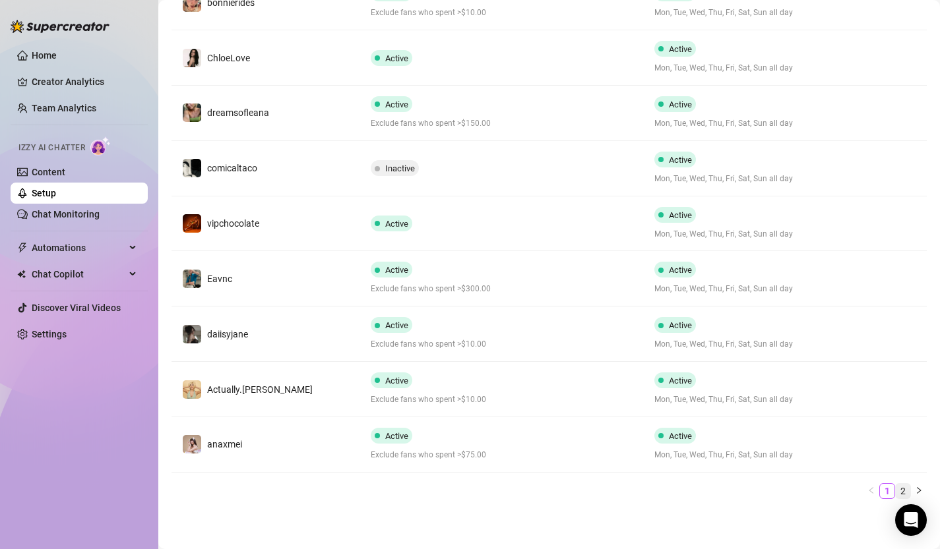
click at [904, 487] on link "2" at bounding box center [902, 491] width 15 height 15
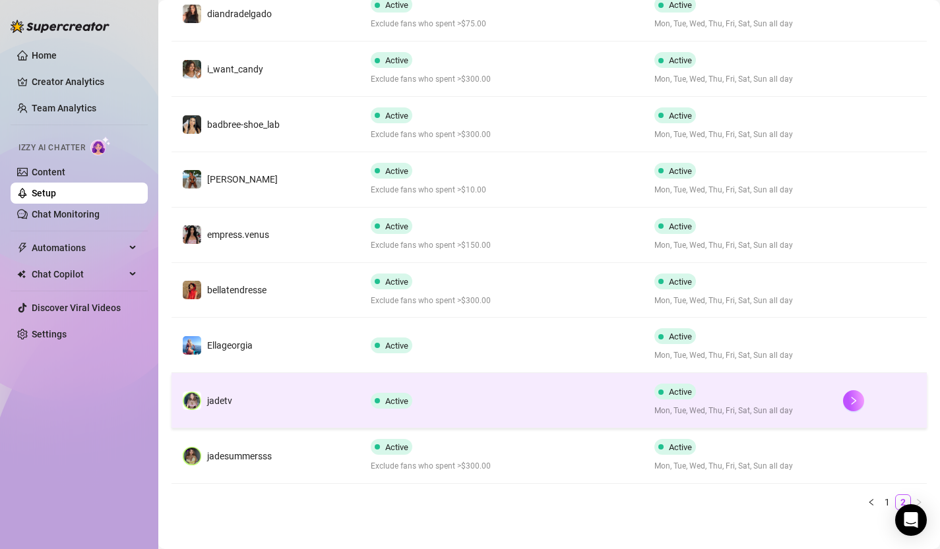
scroll to position [314, 0]
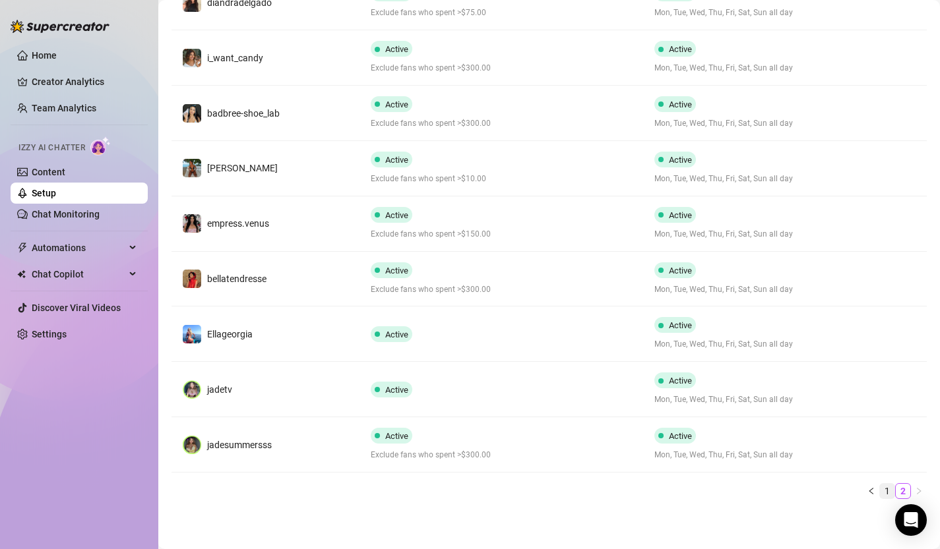
click at [889, 492] on link "1" at bounding box center [887, 491] width 15 height 15
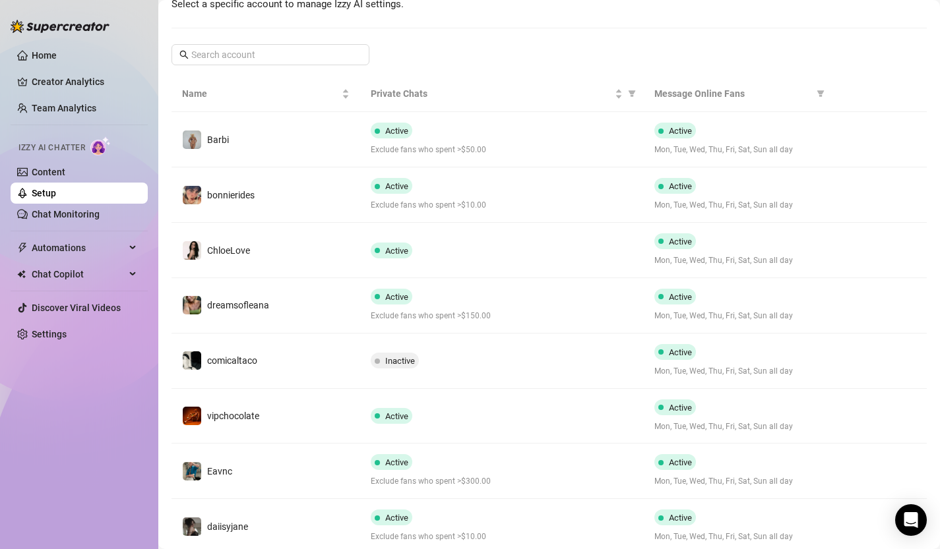
scroll to position [0, 0]
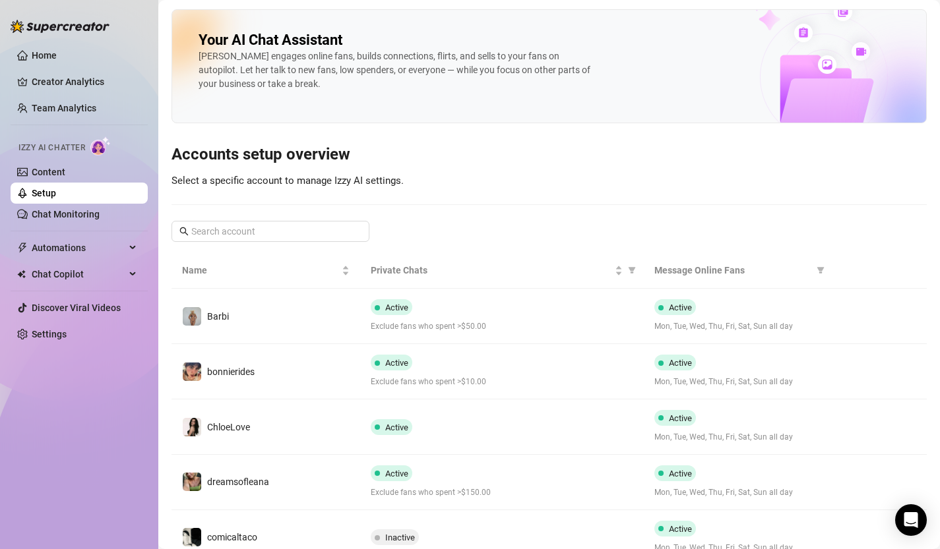
click at [56, 193] on link "Setup" at bounding box center [44, 193] width 24 height 11
click at [57, 50] on link "Home" at bounding box center [44, 55] width 25 height 11
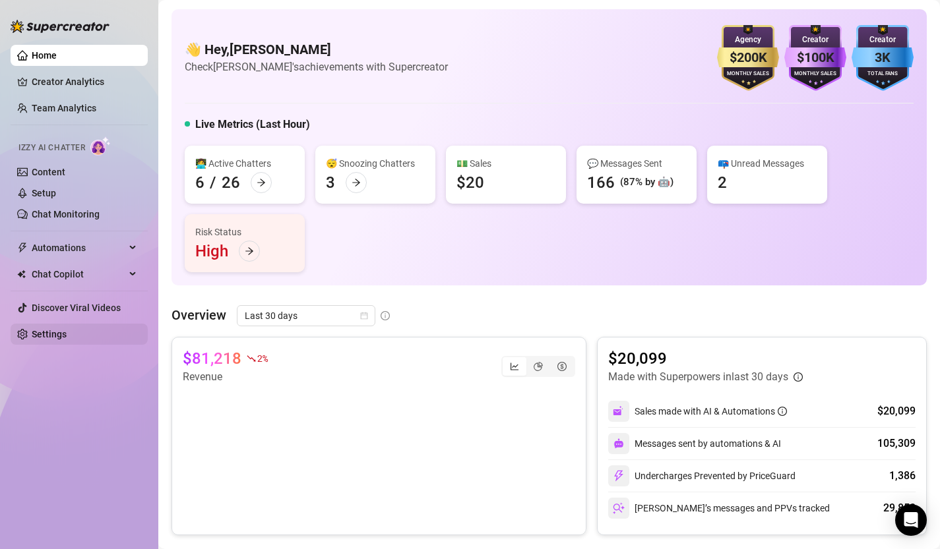
click at [58, 340] on link "Settings" at bounding box center [49, 334] width 35 height 11
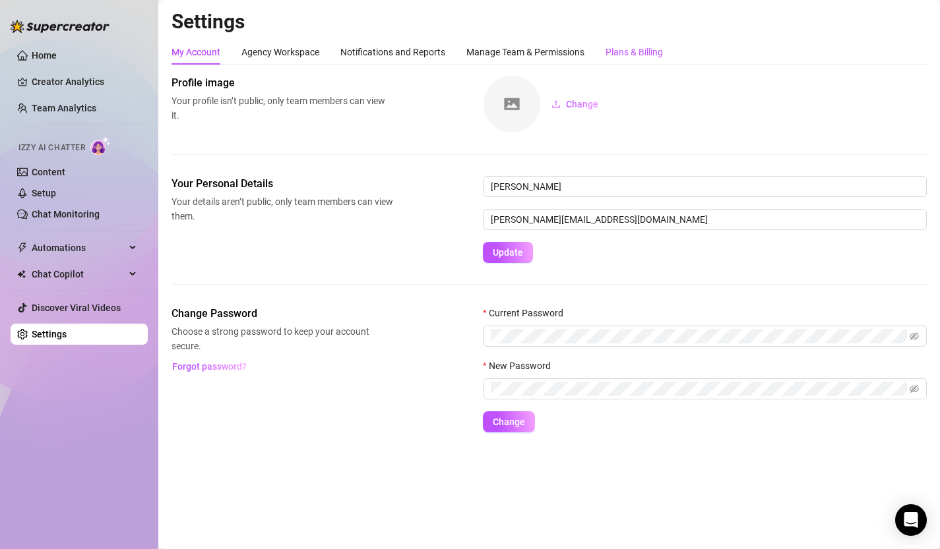
click at [619, 45] on div "Plans & Billing" at bounding box center [633, 52] width 57 height 15
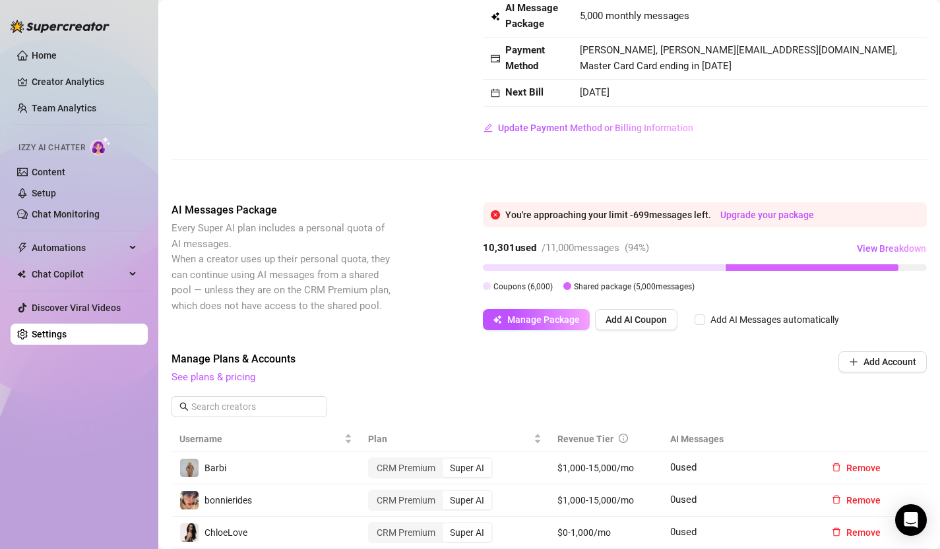
scroll to position [123, 0]
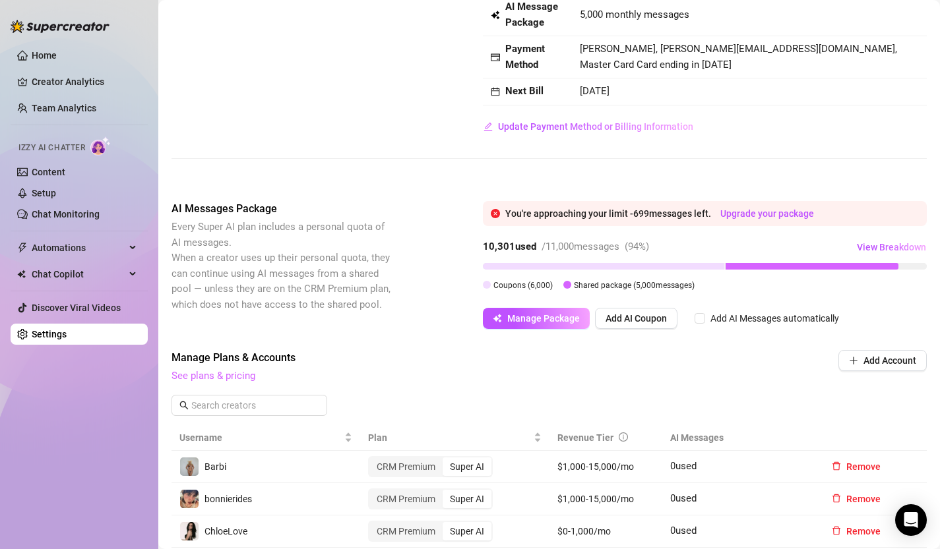
click at [233, 375] on link "See plans & pricing" at bounding box center [213, 376] width 84 height 12
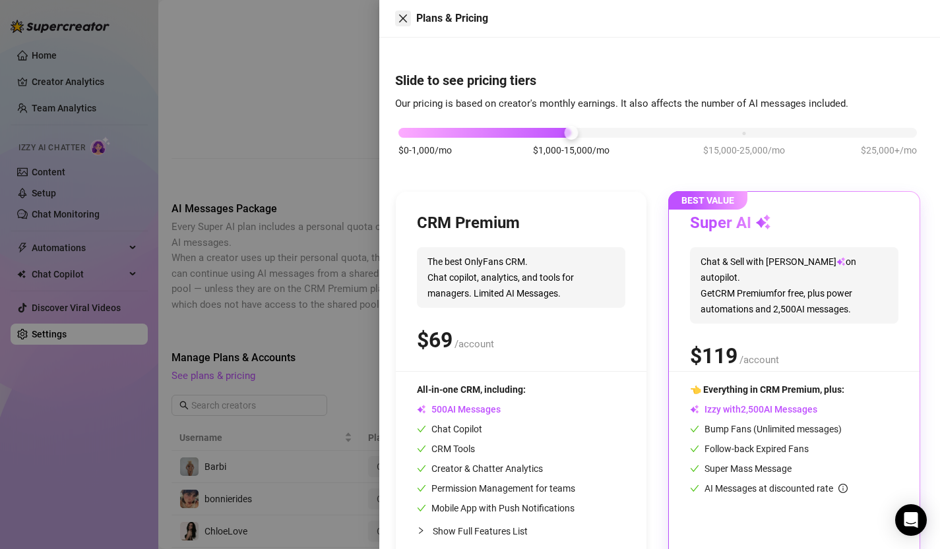
click at [404, 22] on icon "close" at bounding box center [403, 18] width 11 height 11
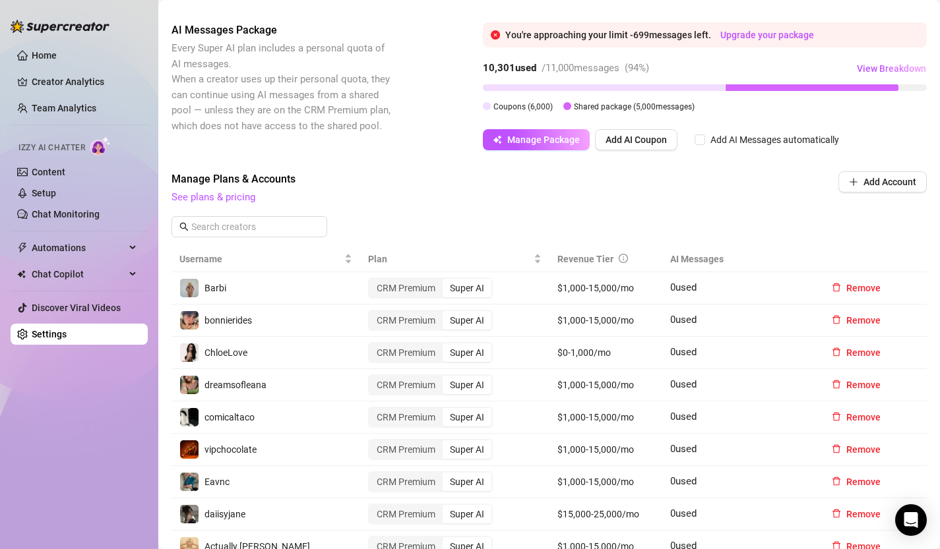
scroll to position [0, 0]
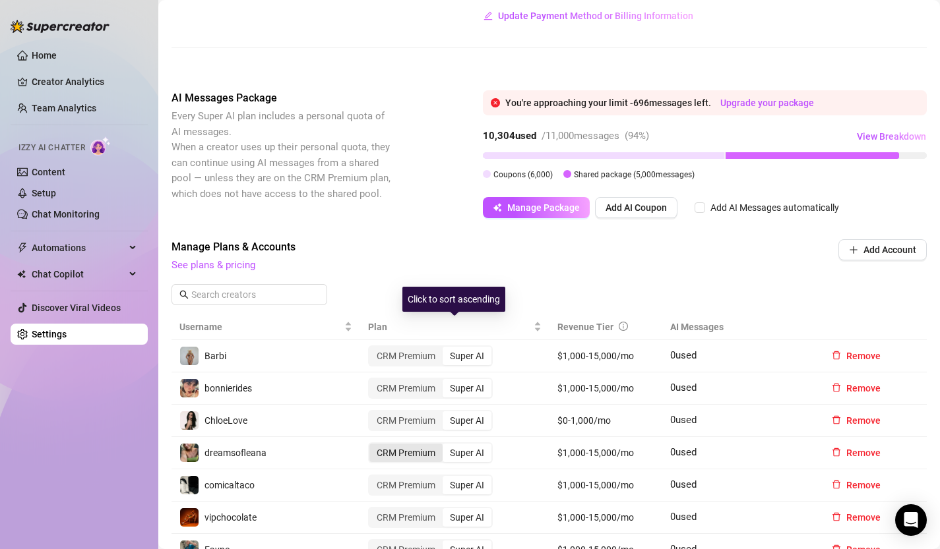
scroll to position [196, 0]
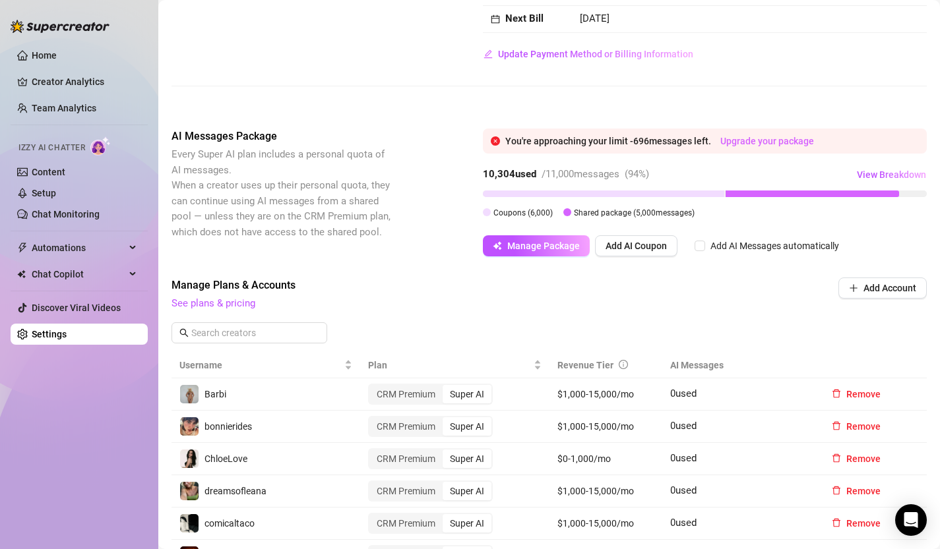
click at [750, 136] on link "Upgrade your package" at bounding box center [767, 141] width 94 height 11
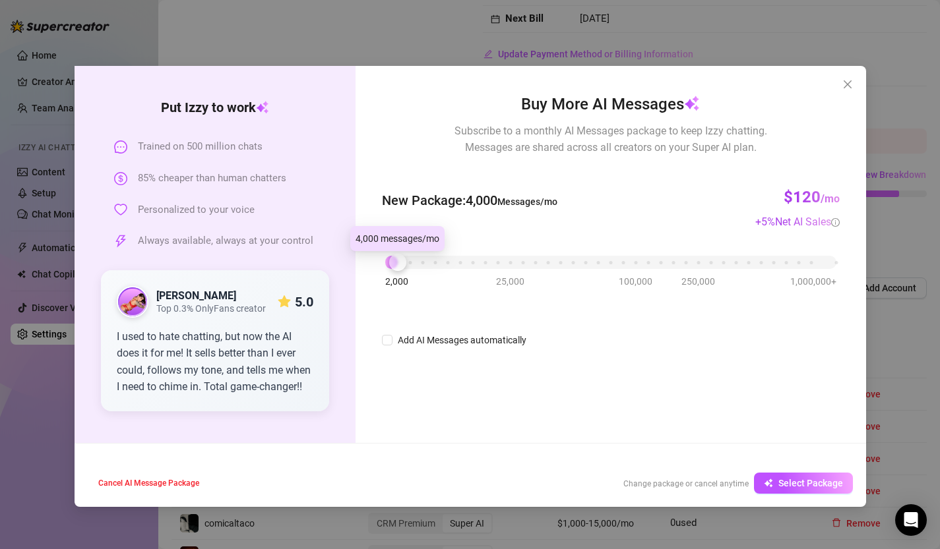
drag, startPoint x: 386, startPoint y: 268, endPoint x: 403, endPoint y: 267, distance: 17.2
click at [403, 267] on div at bounding box center [397, 262] width 17 height 17
drag, startPoint x: 403, startPoint y: 267, endPoint x: 418, endPoint y: 266, distance: 14.5
click at [418, 261] on div "2,000 25,000 100,000 250,000 1,000,000+" at bounding box center [610, 257] width 450 height 8
click at [847, 80] on icon "close" at bounding box center [847, 84] width 11 height 11
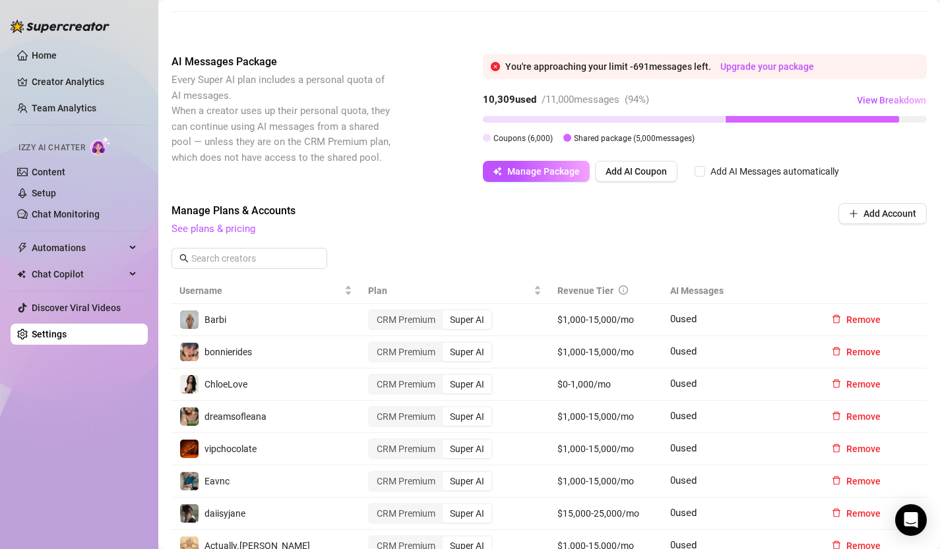
scroll to position [0, 0]
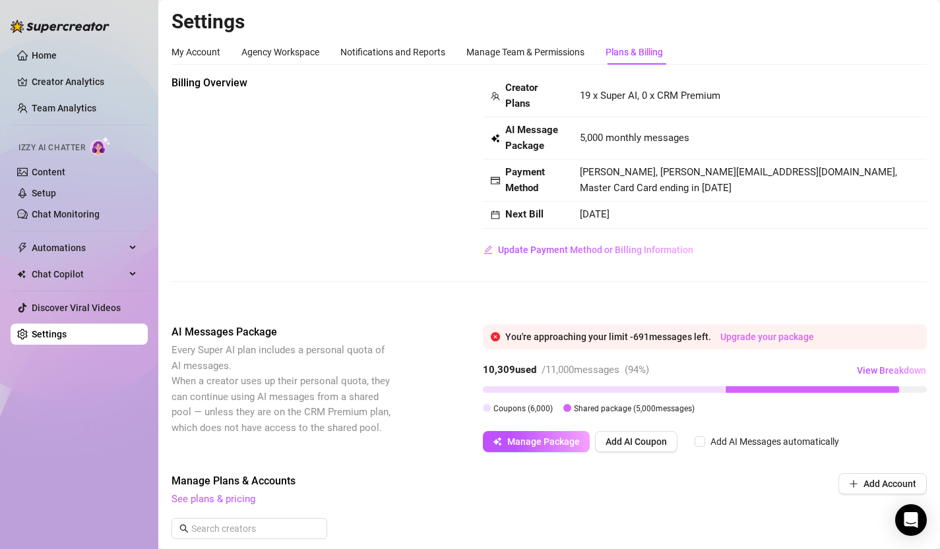
click at [760, 339] on link "Upgrade your package" at bounding box center [767, 337] width 94 height 11
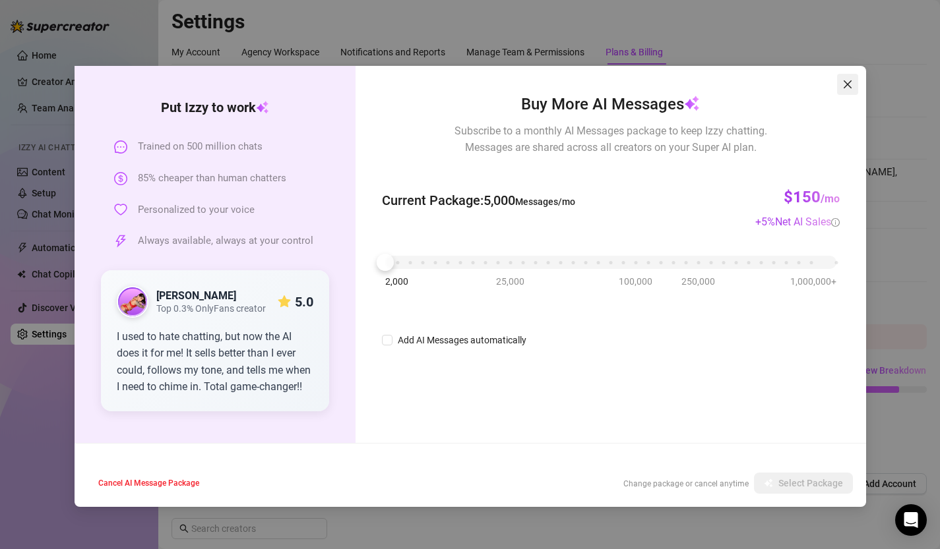
click at [847, 84] on icon "close" at bounding box center [847, 84] width 8 height 8
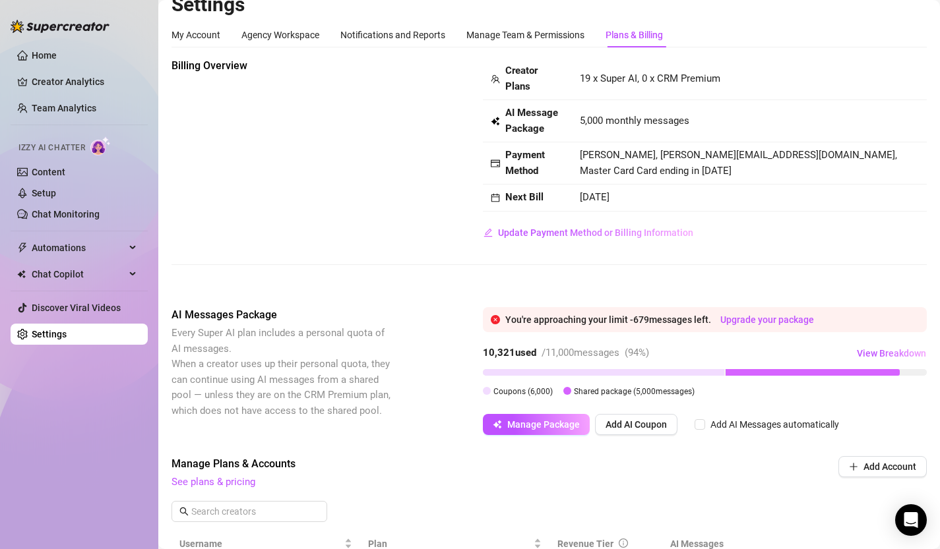
scroll to position [12, 0]
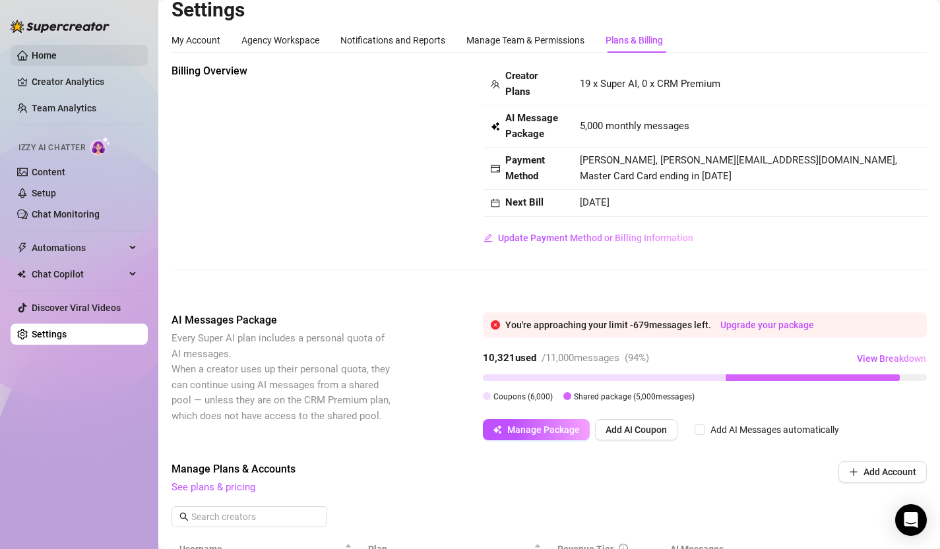
click at [45, 51] on link "Home" at bounding box center [44, 55] width 25 height 11
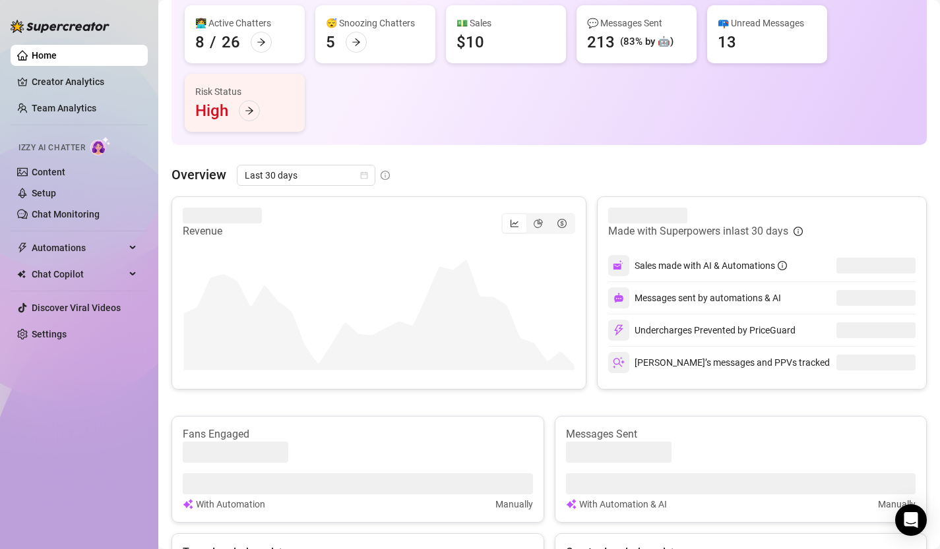
scroll to position [141, 0]
